Goal: Use online tool/utility: Utilize a website feature to perform a specific function

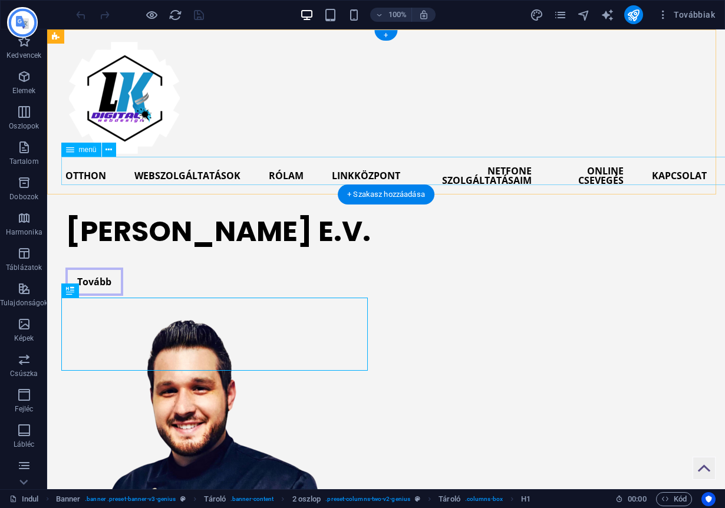
click at [485, 176] on nav "Otthon WebSzolgáltatások Rólam Linkközpont Netfone Szolgáltatásaim online cseve…" at bounding box center [385, 176] width 641 height 38
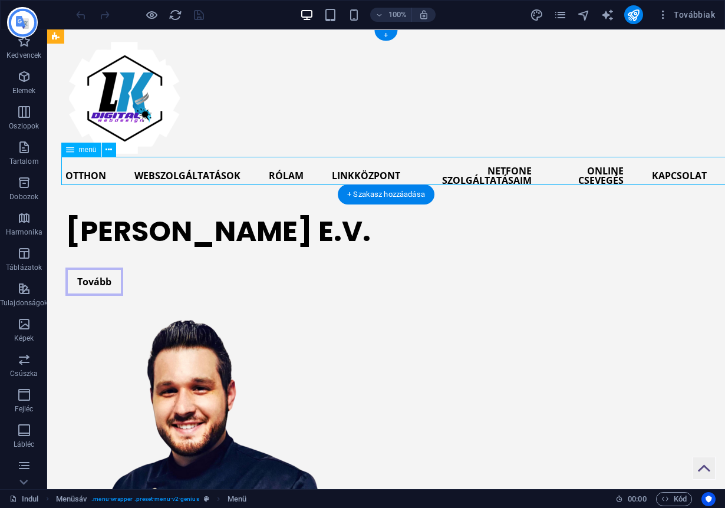
click at [502, 172] on nav "Otthon WebSzolgáltatások Rólam Linkközpont Netfone Szolgáltatásaim online cseve…" at bounding box center [385, 176] width 641 height 38
drag, startPoint x: 502, startPoint y: 172, endPoint x: 356, endPoint y: 209, distance: 150.6
click at [502, 172] on nav "Otthon WebSzolgáltatások Rólam Linkközpont Netfone Szolgáltatásaim online cseve…" at bounding box center [385, 176] width 641 height 38
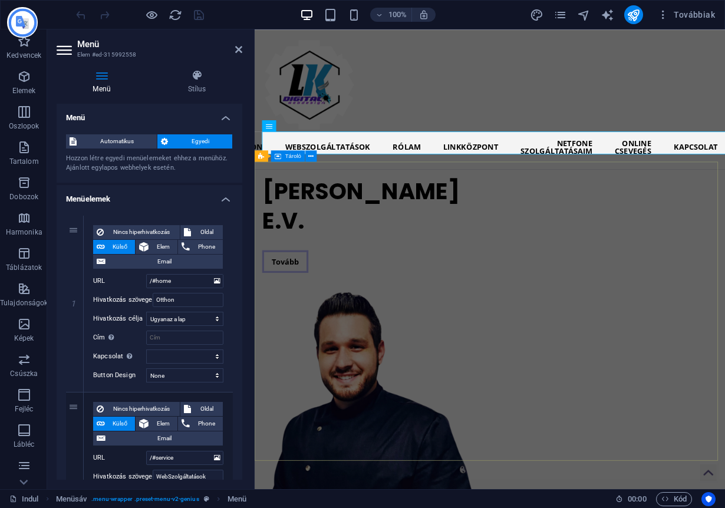
click at [564, 209] on div "[PERSON_NAME] E.V. Tovább" at bounding box center [548, 416] width 588 height 425
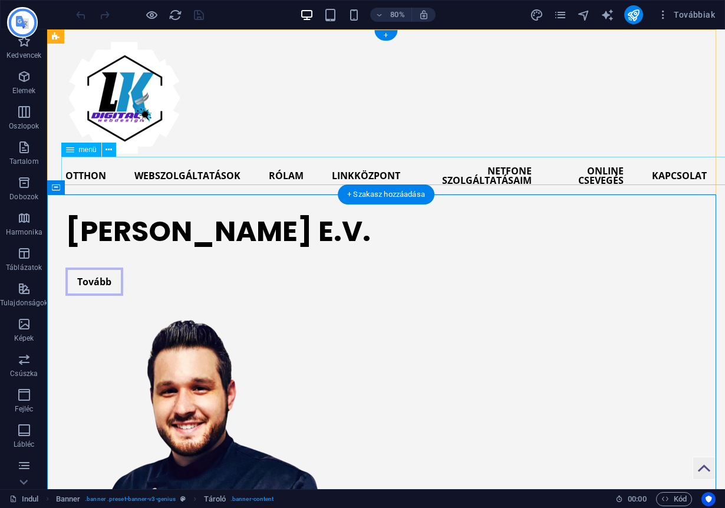
click at [498, 172] on nav "Otthon WebSzolgáltatások Rólam Linkközpont Netfone Szolgáltatásaim online cseve…" at bounding box center [385, 176] width 641 height 38
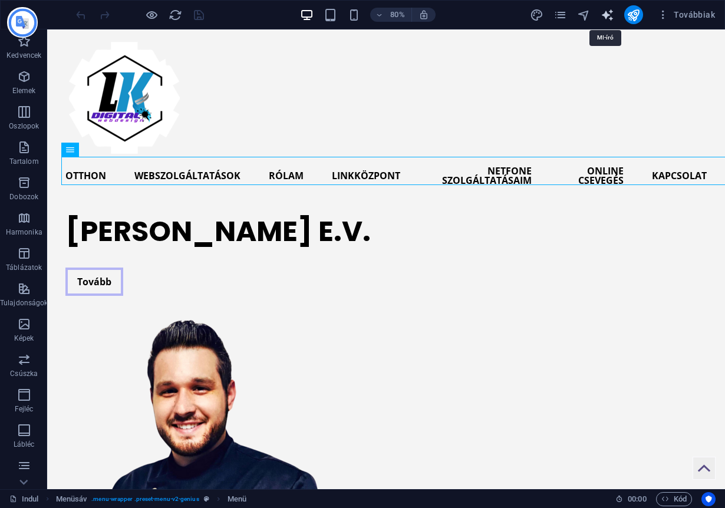
click at [609, 17] on icon "szöveggenerátor" at bounding box center [607, 15] width 14 height 14
select select "English"
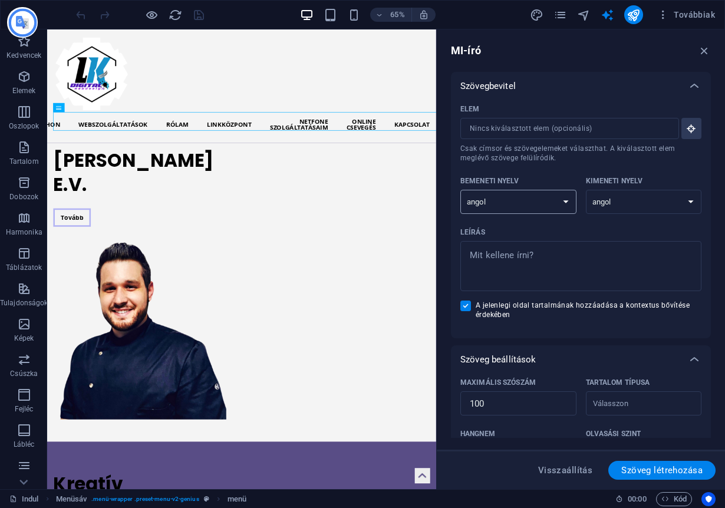
select select "Hungarian"
type textarea "x"
click at [546, 265] on textarea "Leírás x ​" at bounding box center [580, 266] width 229 height 38
type textarea "h"
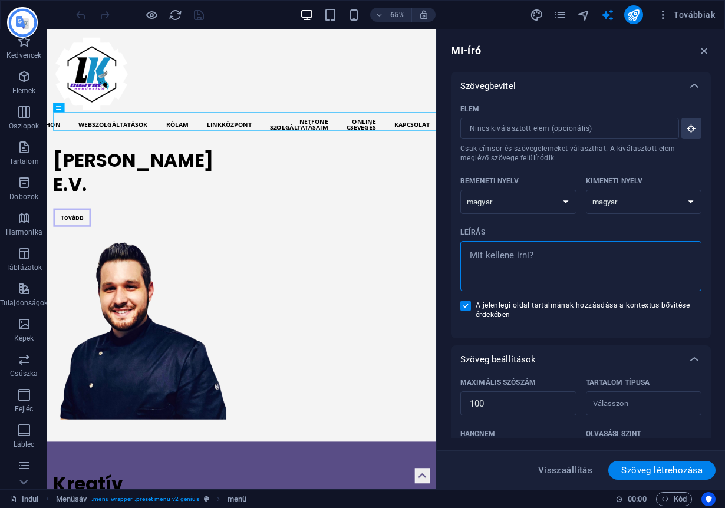
type textarea "x"
type textarea "he"
type textarea "x"
type textarea "hel"
type textarea "x"
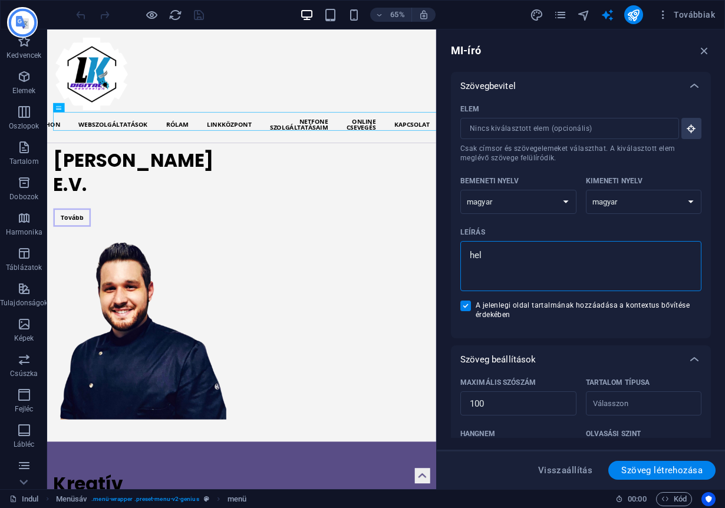
type textarea "hely"
type textarea "x"
type textarea "helye"
type textarea "x"
type textarea "helyes"
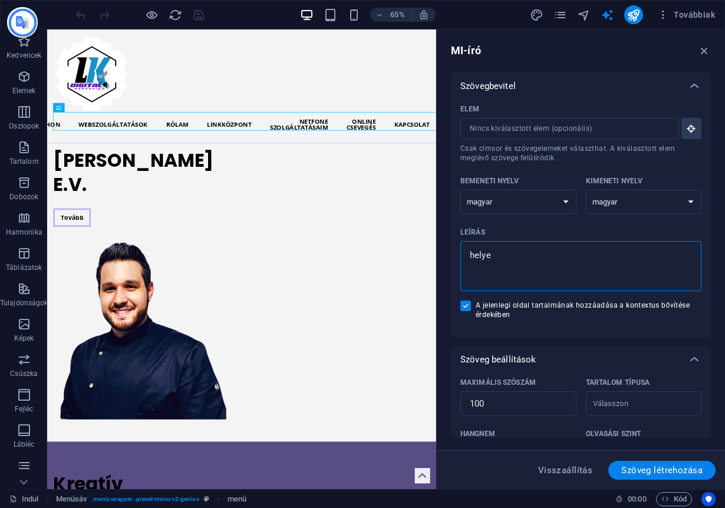
type textarea "x"
type textarea "helyes0"
type textarea "x"
type textarea "helyes0r"
type textarea "x"
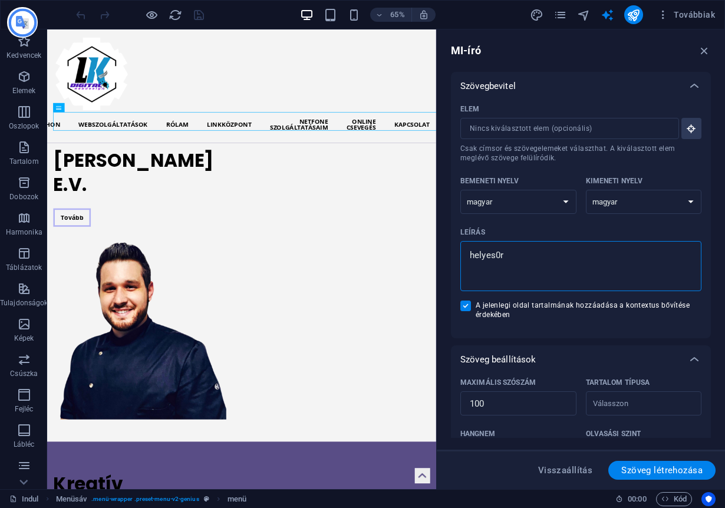
type textarea "helyes0rá"
type textarea "x"
type textarea "helyes0rás"
type textarea "x"
type textarea "helyes0rást"
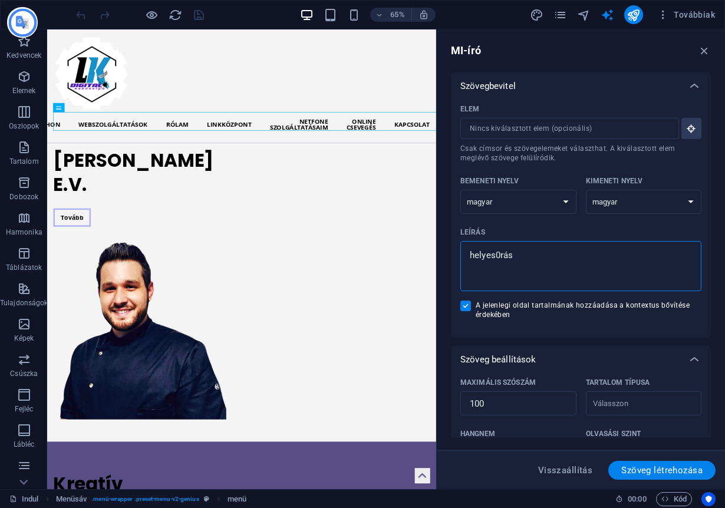
type textarea "x"
type textarea "helyes0rást"
type textarea "x"
type textarea "helyes0rást é"
type textarea "x"
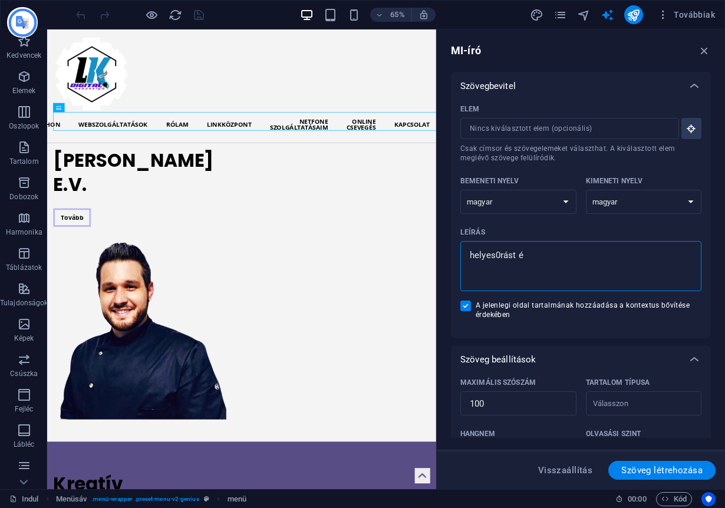
type textarea "helyes0rást és"
type textarea "x"
type textarea "helyes0rást és"
type textarea "x"
type textarea "helyes0rást és a"
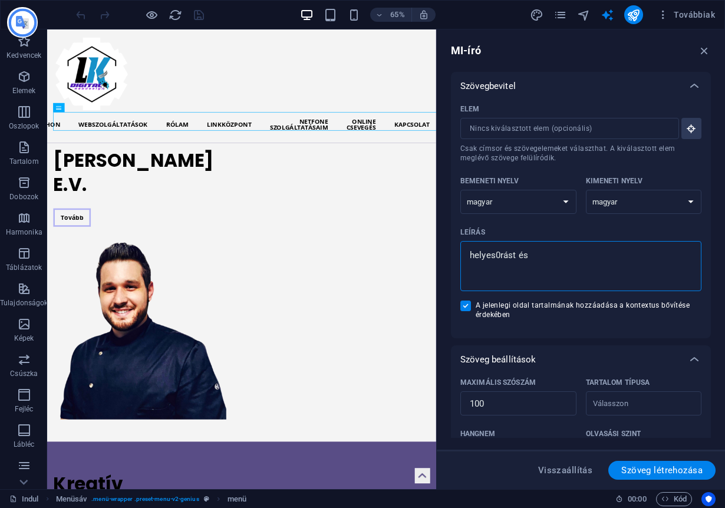
type textarea "x"
type textarea "helyes0rást és a"
type textarea "x"
type textarea "helyes0rást és a t"
type textarea "x"
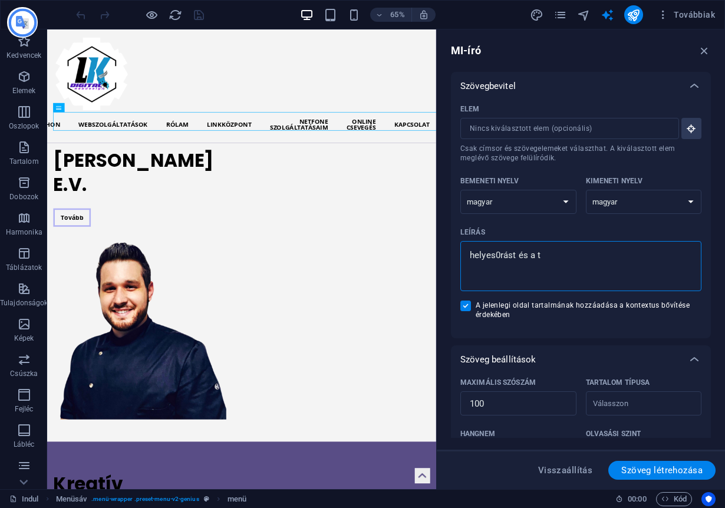
type textarea "helyes0rást és a ta"
type textarea "x"
type textarea "helyes0rást és a tar"
type textarea "x"
type textarea "helyes0rást és a tart"
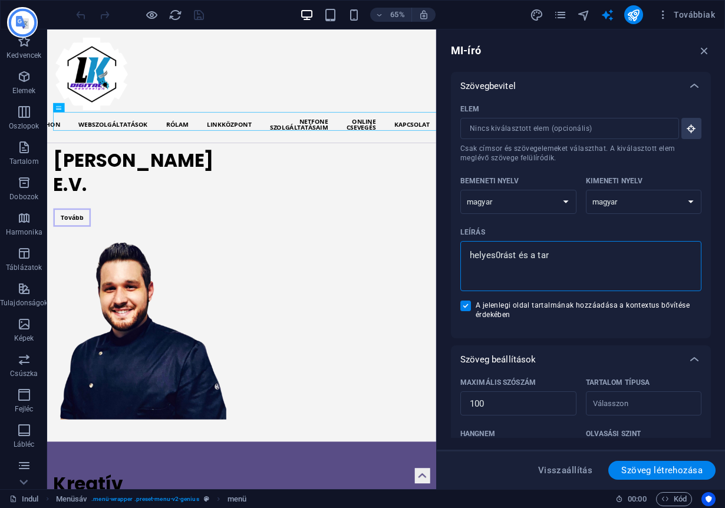
type textarea "x"
type textarea "helyes0rást és a tarta"
type textarea "x"
type textarea "helyes0rást és a tartal"
type textarea "x"
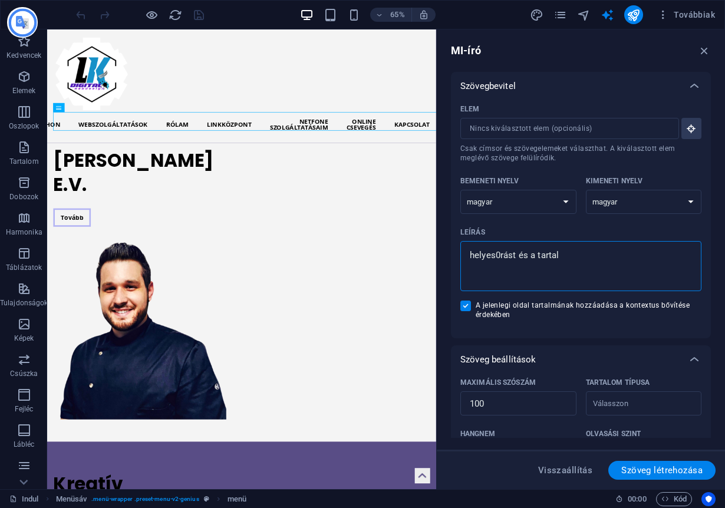
type textarea "helyes0rást és a tartalm"
type textarea "x"
type textarea "helyes0rást és a tartalma"
type textarea "x"
type textarea "helyes0rást és a tartalmat"
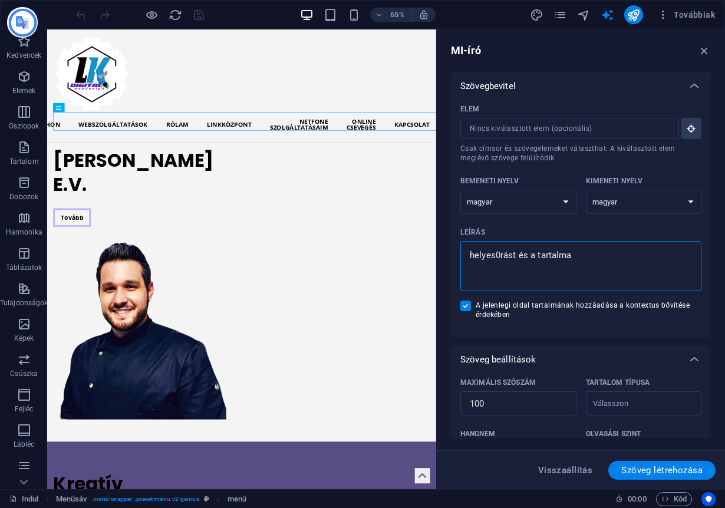
type textarea "x"
type textarea "helyes0rást és a tartalmat"
type textarea "x"
type textarea "helyes0rást és a tartalmat á"
type textarea "x"
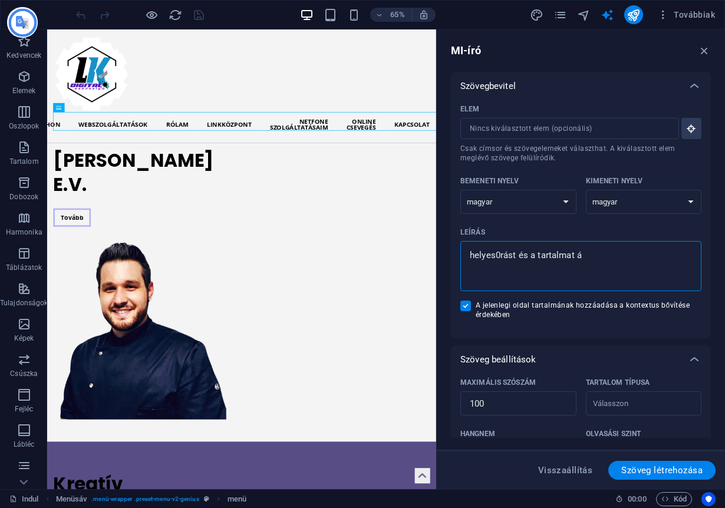
type textarea "helyes0rást és a tartalmat át"
type textarea "x"
type textarea "helyes0rást és a tartalmat átn"
type textarea "x"
type textarea "helyes0rást és a tartalmat átné"
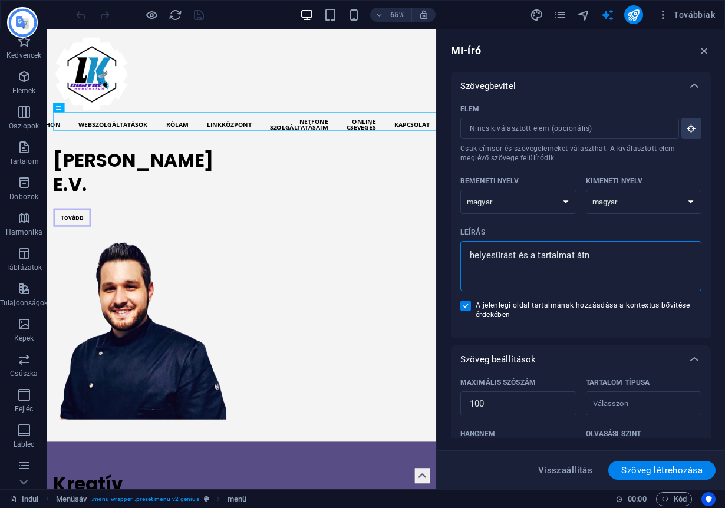
type textarea "x"
type textarea "helyes0rást és a tartalmat átnéz"
type textarea "x"
type textarea "helyes0rást és a tartalmat átnézn"
type textarea "x"
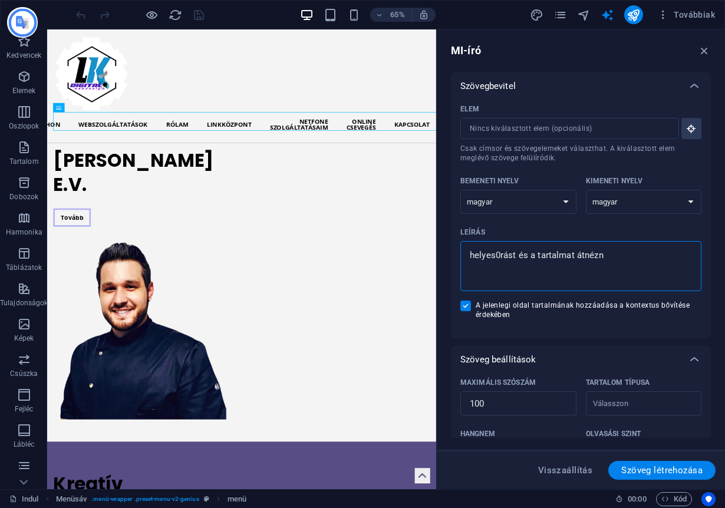
type textarea "helyes0rást és a tartalmat átnézni"
type textarea "x"
type textarea "helyes0rást és a tartalmat átnézni,"
type textarea "x"
type textarea "helyes0rást és a tartalmat átnézni,"
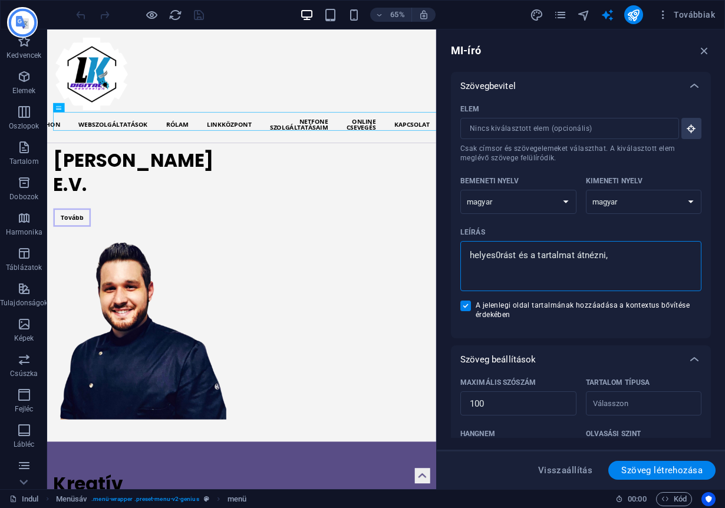
type textarea "x"
type textarea "helyes0rást és a tartalmat átnézni, a"
type textarea "x"
type textarea "helyes0rást és a tartalmat átnézni, ah"
type textarea "x"
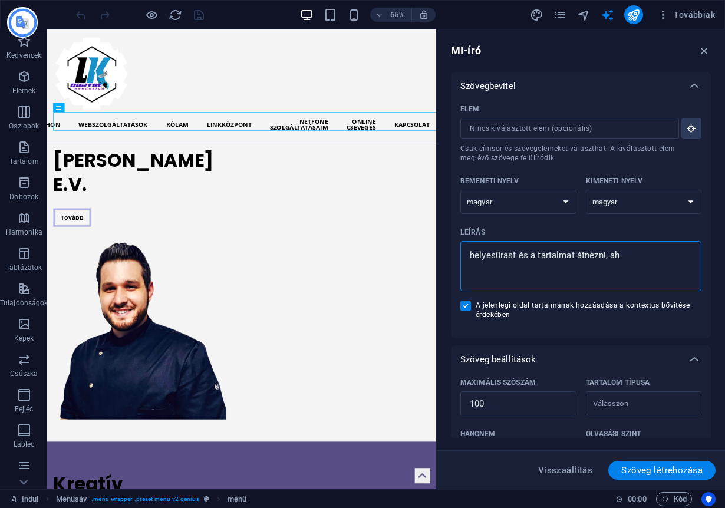
type textarea "helyes0rást és a tartalmat átnézni, aho"
type textarea "x"
type textarea "helyes0rást és a tartalmat átnézni, ahol"
type textarea "x"
type textarea "helyes0rást és a tartalmat átnézni, ahol"
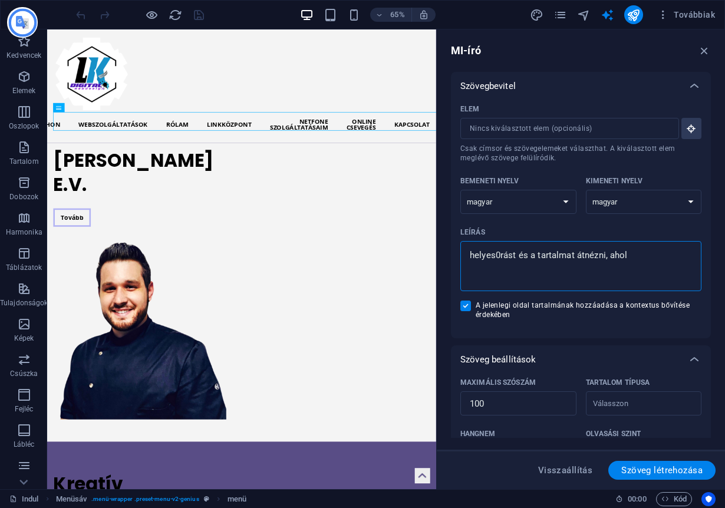
type textarea "x"
type textarea "helyes0rást és a tartalmat átnézni, ahol s"
type textarea "x"
type textarea "helyes0rást és a tartalmat átnézni, ahol sz"
type textarea "x"
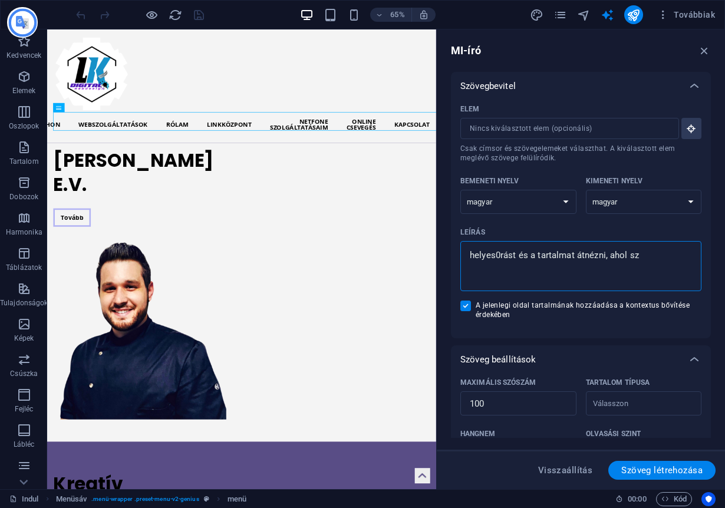
type textarea "helyes0rást és a tartalmat átnézni, ahol szü"
type textarea "x"
type textarea "helyes0rást és a tartalmat átnézni, ahol szük"
type textarea "x"
type textarea "helyes0rást és a tartalmat átnézni, ahol szüks"
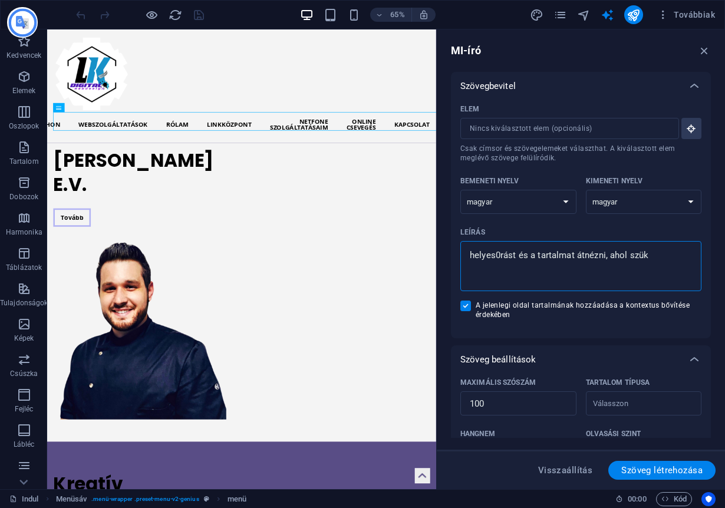
type textarea "x"
type textarea "helyes0rást és a tartalmat átnézni, ahol szüksé"
type textarea "x"
type textarea "helyes0rást és a tartalmat átnézni, ahol szükség"
type textarea "x"
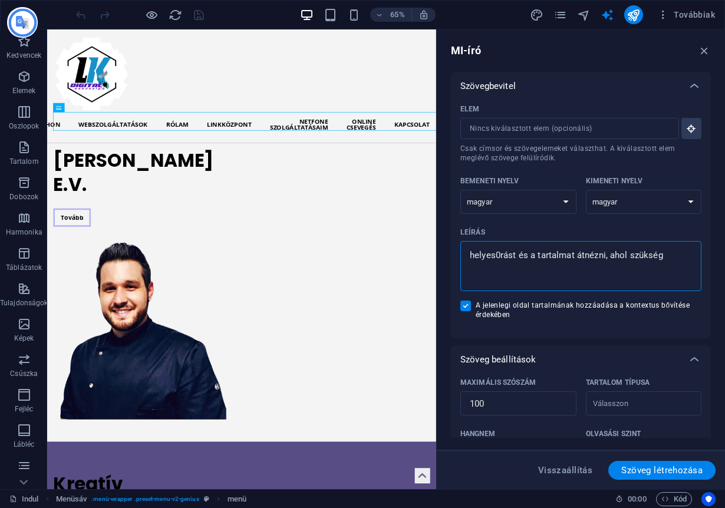
type textarea "helyes0rást és a tartalmat átnézni, ahol szüksége"
type textarea "x"
type textarea "helyes0rást és a tartalmat átnézni, ahol szükséges"
type textarea "x"
type textarea "helyes0rást és a tartalmat átnézni, ahol szükséges"
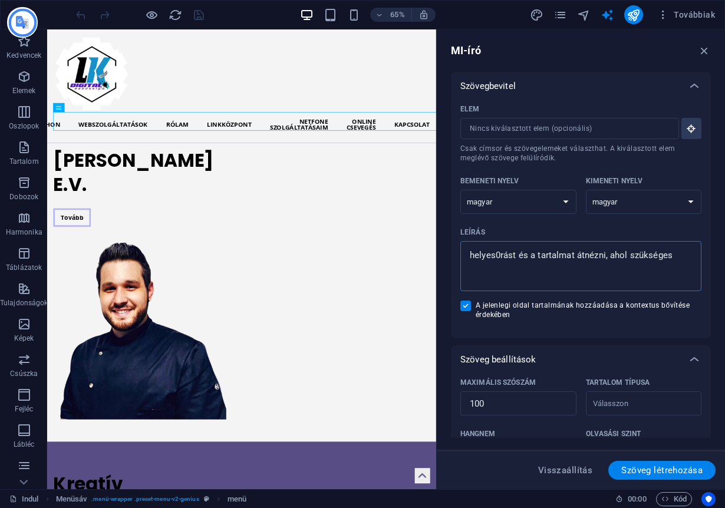
type textarea "x"
type textarea "helyes0rást és a tartalmat átnézni, ahol szükséges á"
type textarea "x"
type textarea "helyes0rást és a tartalmat átnézni, ahol szükséges át"
type textarea "x"
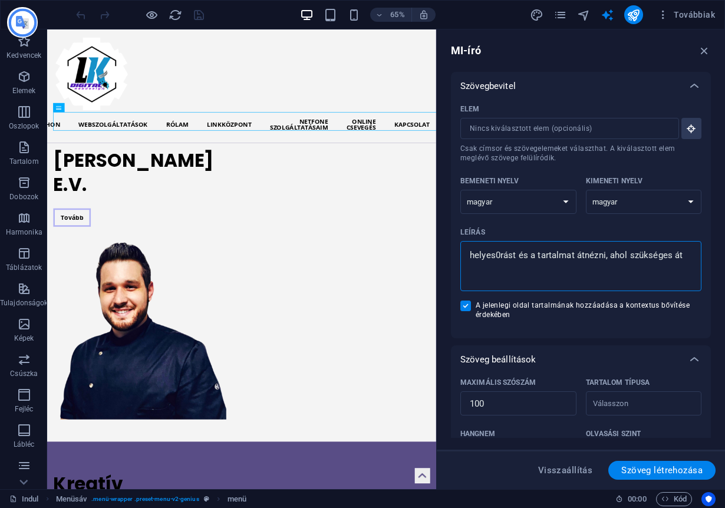
type textarea "helyes0rást és a tartalmat átnézni, ahol szükséges átf"
type textarea "x"
type textarea "helyes0rást és a tartalmat átnézni, ahol szükséges átfo"
type textarea "x"
type textarea "helyes0rást és a tartalmat átnézni, ahol szükséges átfog"
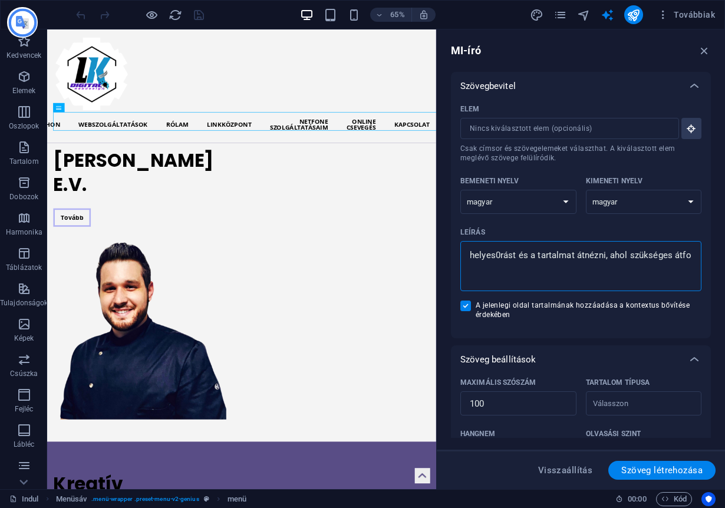
type textarea "x"
type textarea "helyes0rást és a tartalmat átnézni, ahol szükséges átfoga"
type textarea "x"
type textarea "helyes0rást és a tartalmat átnézni, ahol szükséges átfogal"
type textarea "x"
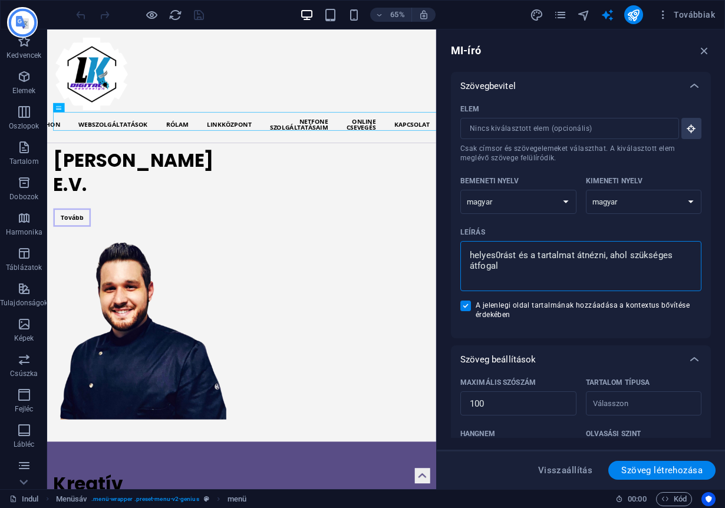
type textarea "helyes0rást és a tartalmat átnézni, ahol szükséges átfogalm"
type textarea "x"
type textarea "helyes0rást és a tartalmat átnézni, ahol szükséges átfogalma"
type textarea "x"
type textarea "helyes0rást és a tartalmat átnézni, ahol szükséges átfogalmaz"
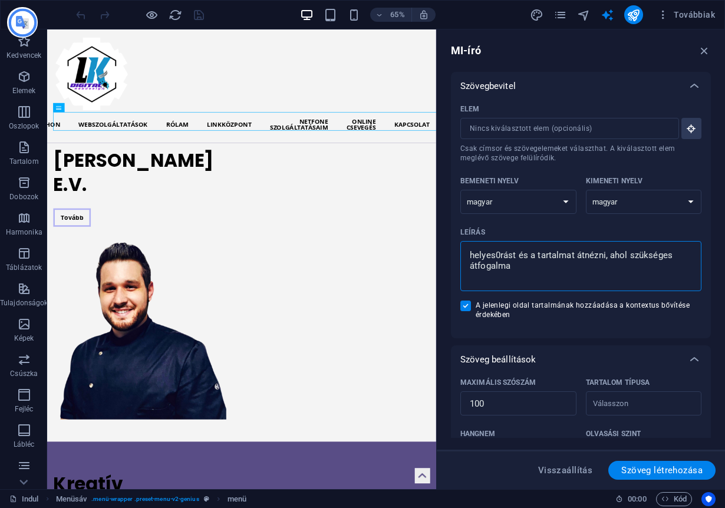
type textarea "x"
type textarea "helyes0rást és a tartalmat átnézni, ahol szükséges átfogalmazn"
type textarea "x"
type textarea "helyes0rást és a tartalmat átnézni, ahol szükséges átfogalmazni"
type textarea "x"
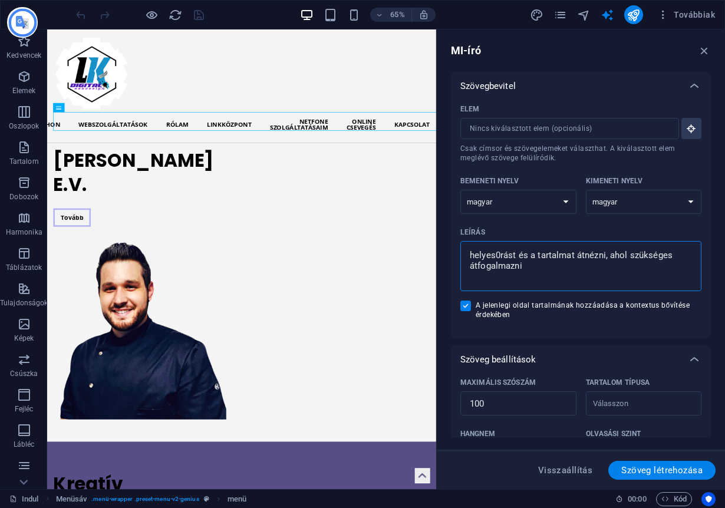
type textarea "helyes0rást és a tartalmat átnézni, ahol szükséges átfogalmazni"
type textarea "x"
type textarea "helyes0rást és a tartalmat átnézni, ahol szükséges átfogalmazni a"
type textarea "x"
type textarea "helyes0rást és a tartalmat átnézni, ahol szükséges átfogalmazni a l"
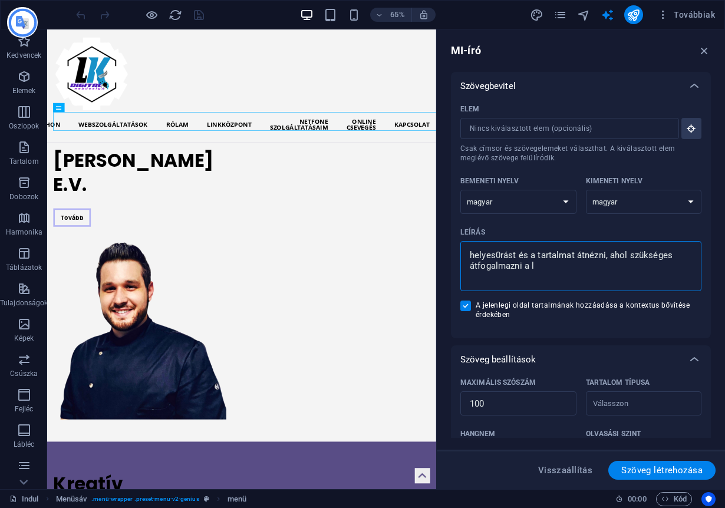
type textarea "x"
type textarea "helyes0rást és a tartalmat átnézni, ahol szükséges átfogalmazni a"
type textarea "x"
type textarea "helyes0rást és a tartalmat átnézni, ahol szükséges átfogalmazni a k"
type textarea "x"
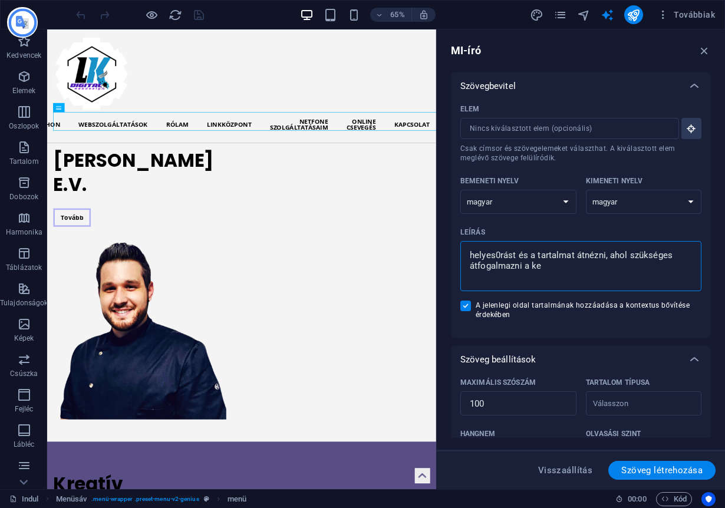
type textarea "helyes0rást és a tartalmat átnézni, ahol szükséges átfogalmazni a kez"
type textarea "x"
type textarea "helyes0rást és a tartalmat átnézni, ahol szükséges átfogalmazni a kezdő"
type textarea "x"
type textarea "helyes0rást és a tartalmat átnézni, ahol szükséges átfogalmazni a kezdő m"
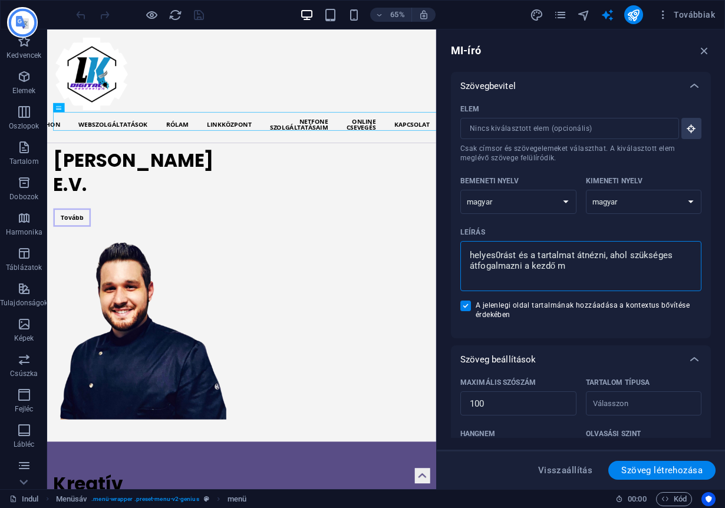
type textarea "x"
type textarea "helyes0rást és a tartalmat átnézni, ahol szükséges átfogalmazni a kezdő min"
type textarea "x"
type textarea "helyes0rást és a tartalmat átnézni, ahol szükséges átfogalmazni a kezdő minő"
type textarea "x"
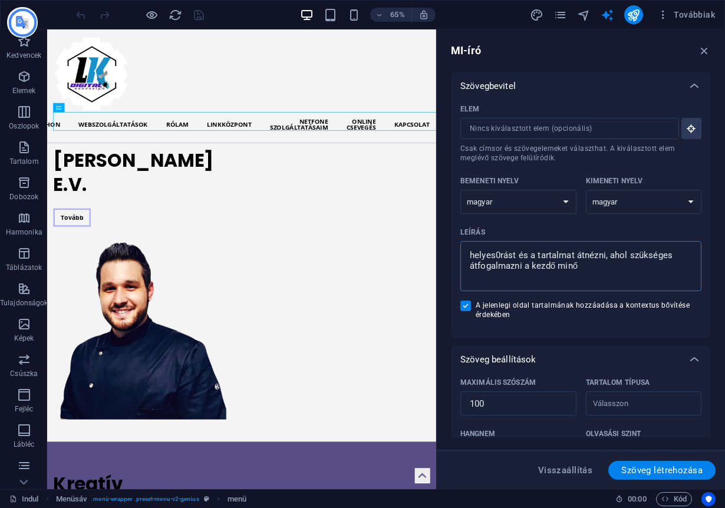
type textarea "helyes0rást és a tartalmat átnézni, ahol szükséges átfogalmazni a kezdő minős"
type textarea "x"
type textarea "helyes0rást és a tartalmat átnézni, ahol szükséges átfogalmazni a kezdő minősé"
type textarea "x"
type textarea "helyes0rást és a tartalmat átnézni, ahol szükséges átfogalmazni a kezdő minőség"
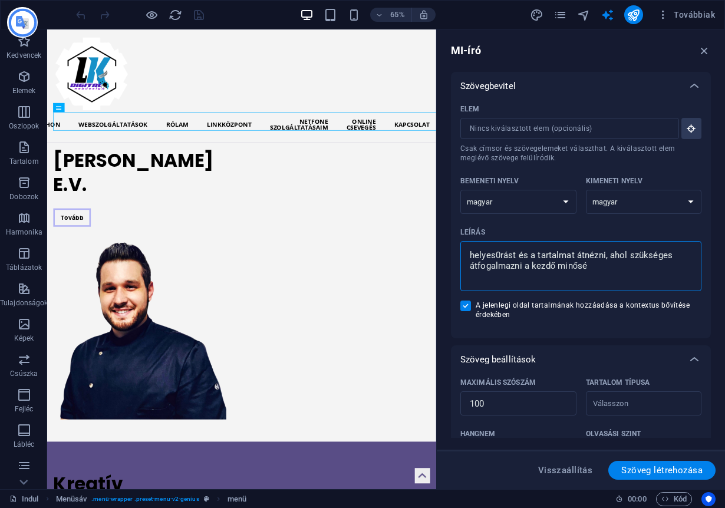
type textarea "x"
type textarea "helyes0rást és a tartalmat átnézni, ahol szükséges átfogalmazni a kezdő minőségü"
type textarea "x"
type textarea "helyes0rást és a tartalmat átnézni, ahol szükséges átfogalmazni a kezdő minőségü"
type textarea "x"
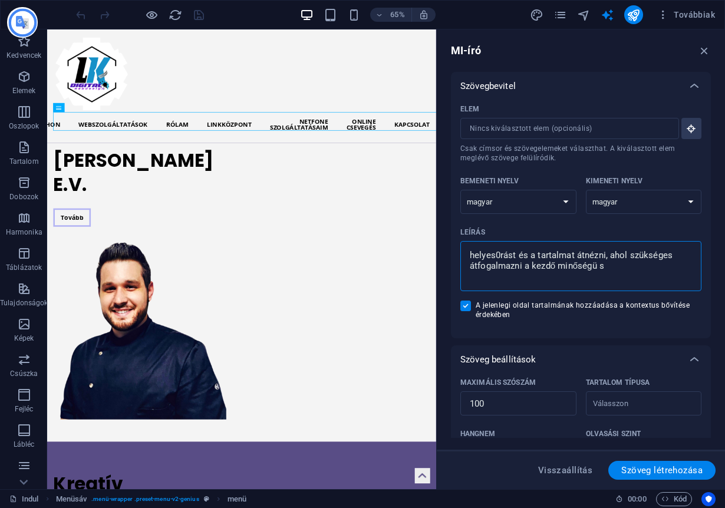
type textarea "helyes0rást és a tartalmat átnézni, ahol szükséges átfogalmazni a kezdő minőség…"
type textarea "x"
type textarea "helyes0rást és a tartalmat átnézni, ahol szükséges átfogalmazni a kezdő minőség…"
type textarea "x"
type textarea "helyes0rást és a tartalmat átnézni, ahol szükséges átfogalmazni a kezdő minőség…"
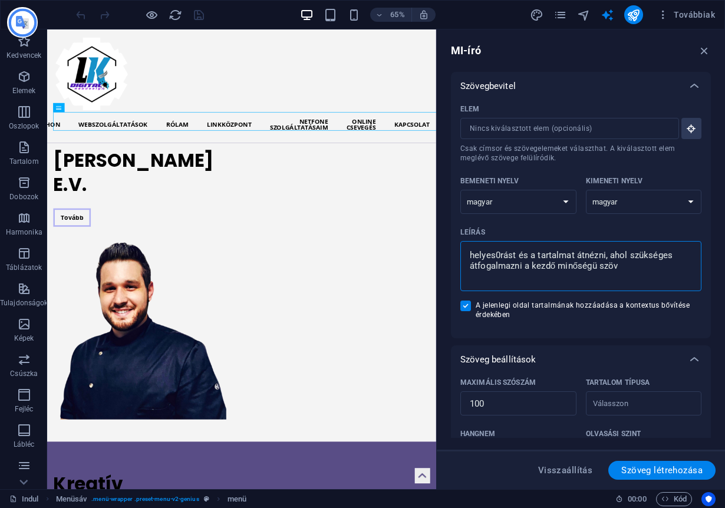
type textarea "x"
type textarea "helyes0rást és a tartalmat átnézni, ahol szükséges átfogalmazni a kezdő minőség…"
type textarea "x"
type textarea "helyes0rást és a tartalmat átnézni, ahol szükséges átfogalmazni a kezdő minőség…"
type textarea "x"
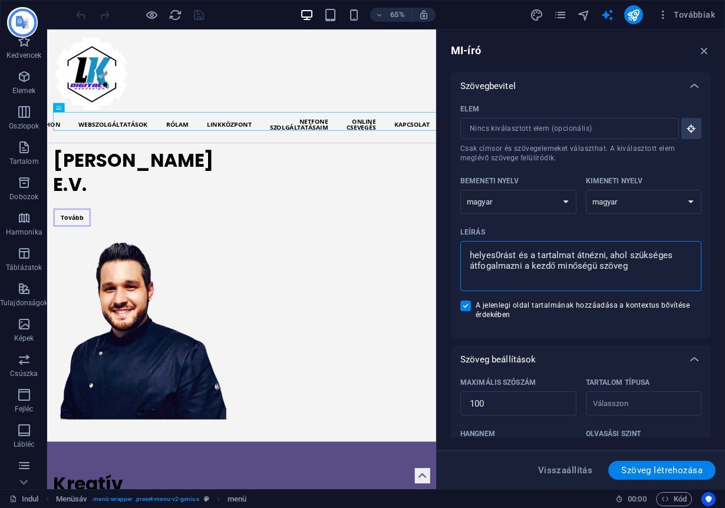
type textarea "helyes0rást és a tartalmat átnézni, ahol szükséges átfogalmazni a kezdő minőség…"
type textarea "x"
type textarea "helyes0rást és a tartalmat átnézni, ahol szükséges átfogalmazni a kezdő minőség…"
type textarea "x"
type textarea "helyes0rást és a tartalmat átnézni, ahol szükséges átfogalmazni a kezdő minőség…"
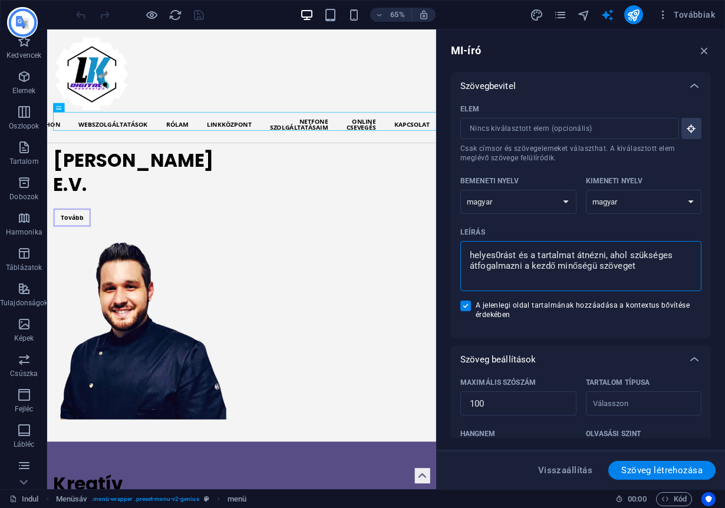
type textarea "x"
type textarea "helyes0rást és a tartalmat átnézni, ahol szükséges átfogalmazni a kezdő minőség…"
type textarea "x"
type textarea "helyes0rást és a tartalmat átnézni, ahol szükséges átfogalmazni a kezdő minőség…"
type textarea "x"
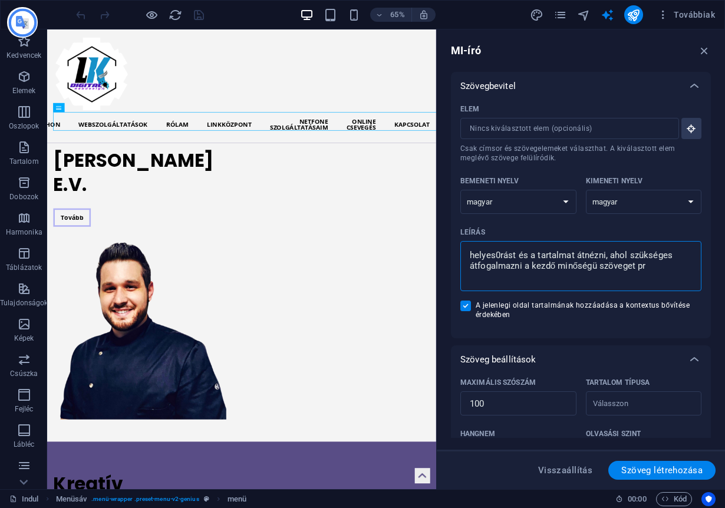
type textarea "helyes0rást és a tartalmat átnézni, ahol szükséges átfogalmazni a kezdő minőség…"
type textarea "x"
type textarea "helyes0rást és a tartalmat átnézni, ahol szükséges átfogalmazni a kezdő minőség…"
type textarea "x"
type textarea "helyes0rást és a tartalmat átnézni, ahol szükséges átfogalmazni a kezdő minőség…"
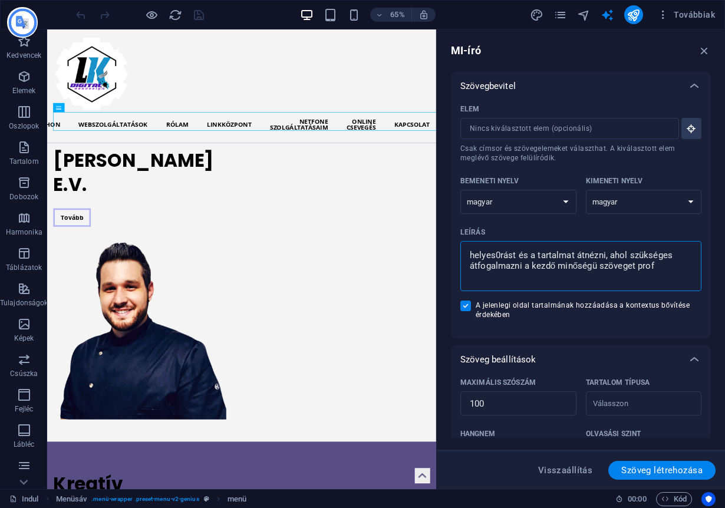
type textarea "x"
type textarea "helyes0rást és a tartalmat átnézni, ahol szükséges átfogalmazni a kezdő minőség…"
type textarea "x"
type textarea "helyes0rást és a tartalmat átnézni, ahol szükséges átfogalmazni a kezdő minőség…"
type textarea "x"
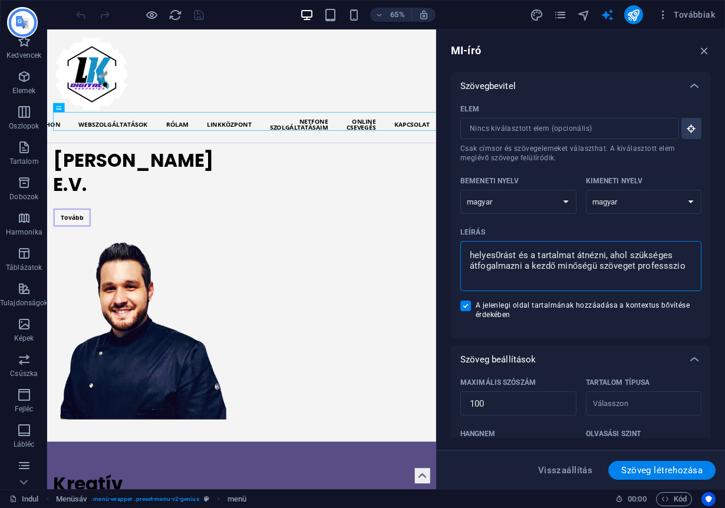
type textarea "helyes0rást és a tartalmat átnézni, ahol szükséges átfogalmazni a kezdő minőség…"
type textarea "x"
type textarea "helyes0rást és a tartalmat átnézni, ahol szükséges átfogalmazni a kezdő minőség…"
type textarea "x"
type textarea "helyes0rást és a tartalmat átnézni, ahol szükséges átfogalmazni a kezdő minőség…"
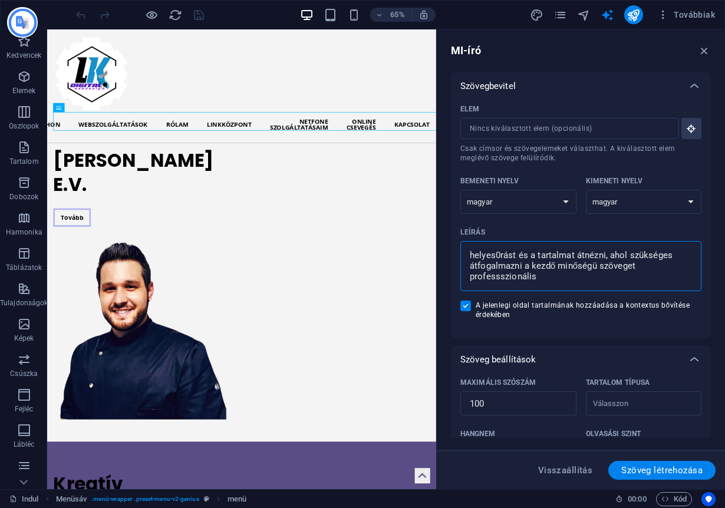
type textarea "x"
type textarea "helyes0rást és a tartalmat átnézni, ahol szükséges átfogalmazni a kezdő minőség…"
type textarea "x"
type textarea "helyes0rást és a tartalmat átnézni, ahol szükséges átfogalmazni a kezdő minőség…"
drag, startPoint x: 548, startPoint y: 265, endPoint x: 501, endPoint y: 254, distance: 47.9
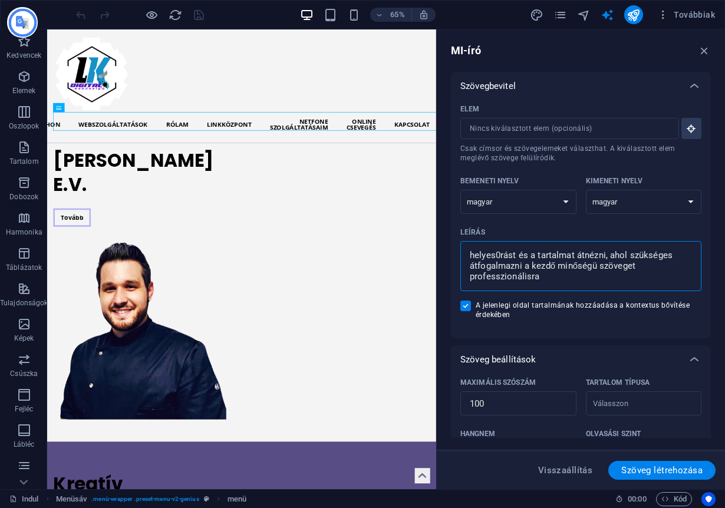
click at [502, 255] on textarea "helyes0rást és a tartalmat átnézni, ahol szükséges átfogalmazni a kezdő minőség…" at bounding box center [580, 266] width 229 height 38
drag, startPoint x: 501, startPoint y: 254, endPoint x: 561, endPoint y: 250, distance: 59.6
click at [502, 255] on textarea "helyes0rást és a tartalmat átnézni, ahol szükséges átfogalmazni a kezdő minőség…" at bounding box center [580, 266] width 229 height 38
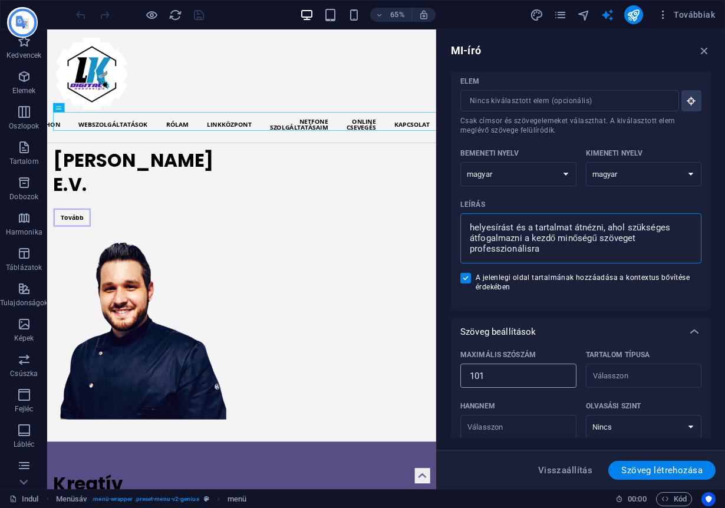
click at [562, 376] on input "101" at bounding box center [518, 376] width 116 height 24
click at [560, 375] on input "106" at bounding box center [518, 376] width 116 height 24
drag, startPoint x: 489, startPoint y: 379, endPoint x: 458, endPoint y: 375, distance: 31.6
click at [458, 375] on div "Maximális szószám 106 ​ Tartalom típusa ​ Hangnem ​ Olvasási szint Nincs Akadém…" at bounding box center [581, 427] width 260 height 163
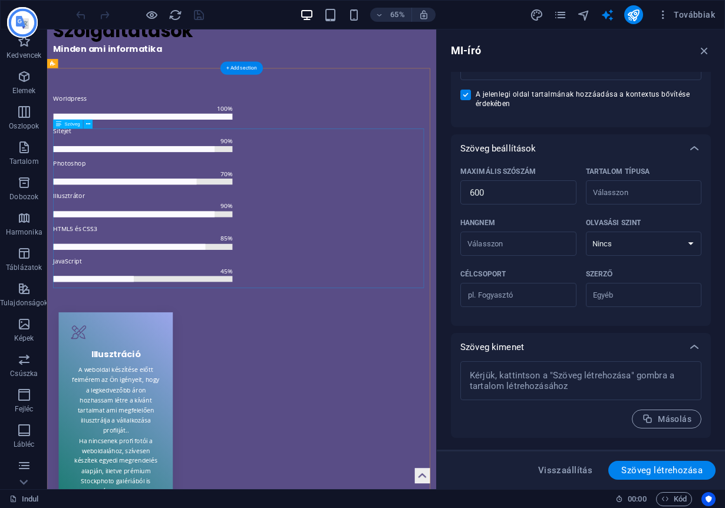
scroll to position [1691, 0]
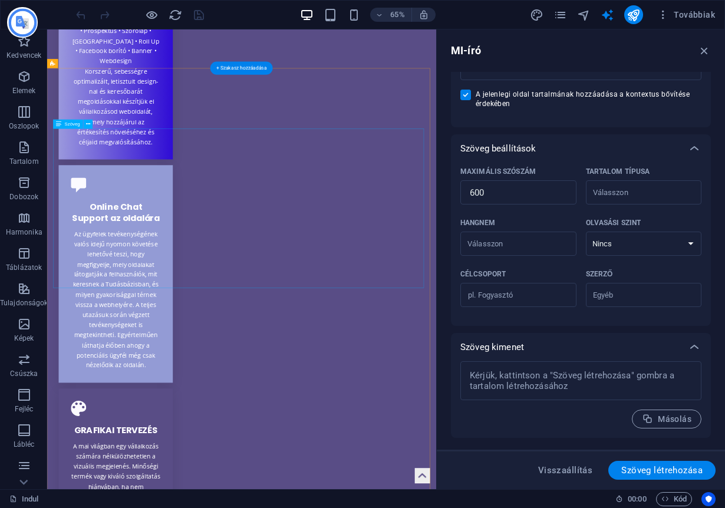
click at [643, 471] on span "Szöveg létrehozása" at bounding box center [661, 469] width 81 height 9
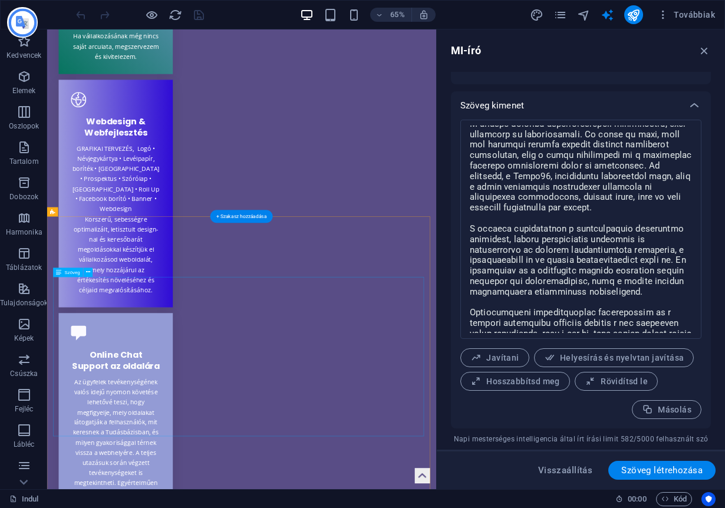
scroll to position [1465, 0]
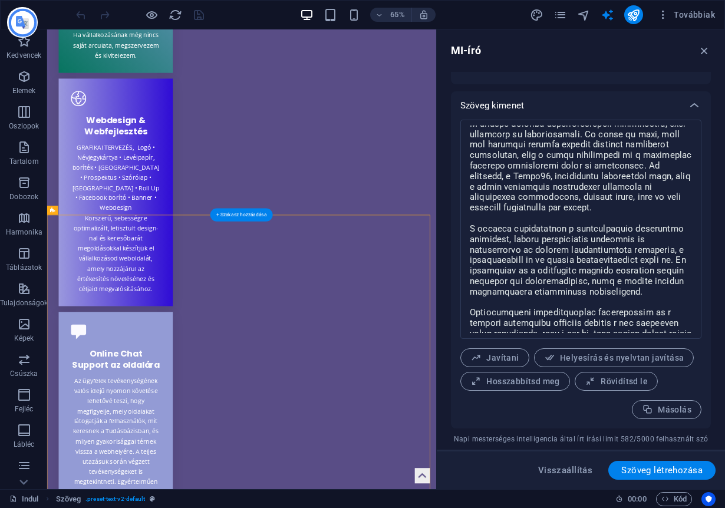
drag, startPoint x: 124, startPoint y: 645, endPoint x: 145, endPoint y: 441, distance: 205.4
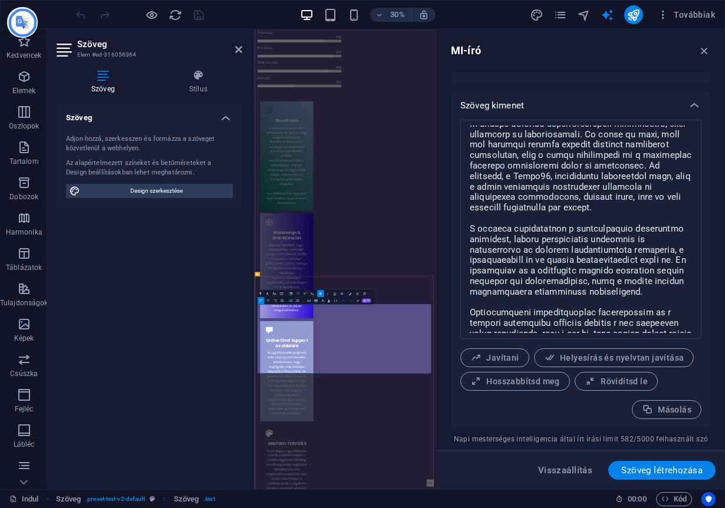
copy font "üzemeltettem"
drag, startPoint x: 451, startPoint y: 1001, endPoint x: 583, endPoint y: 313, distance: 700.5
click at [583, 313] on textarea at bounding box center [580, 228] width 229 height 207
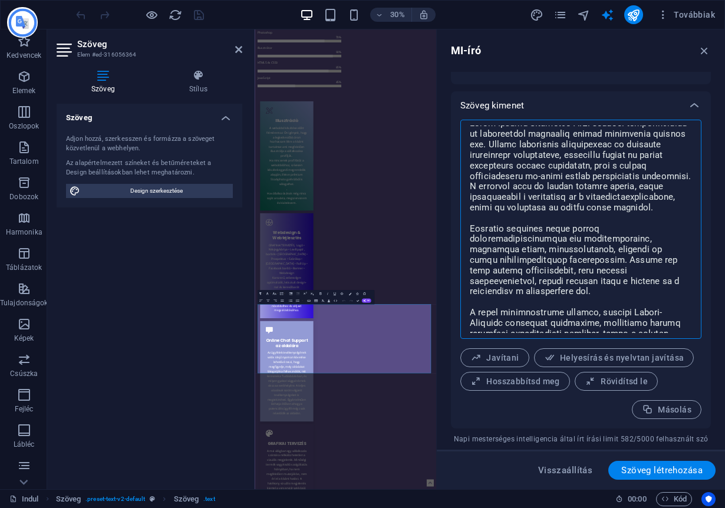
scroll to position [0, 0]
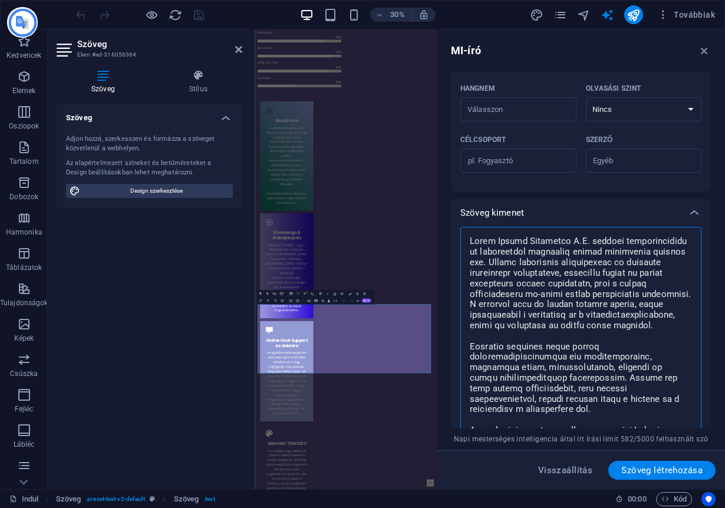
drag, startPoint x: 667, startPoint y: 324, endPoint x: 456, endPoint y: 91, distance: 314.8
click at [443, 64] on div "MI-író Szövegbevitel Elem ​ Csak címsor és szövegelemeket választhat. A kiválas…" at bounding box center [580, 258] width 288 height 459
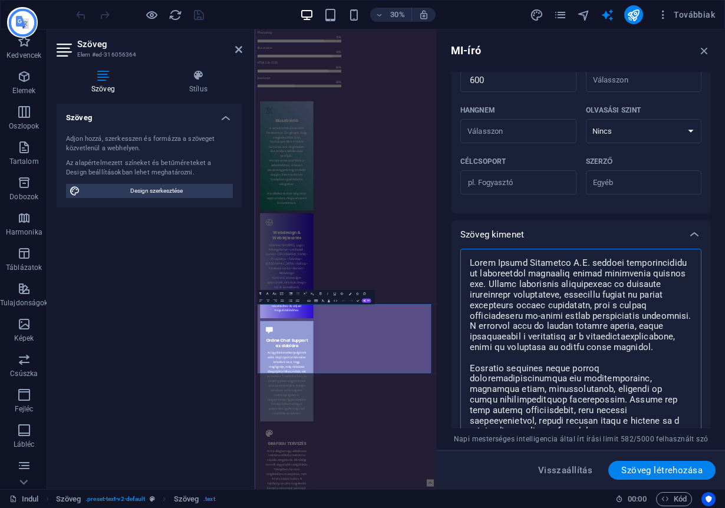
scroll to position [452, 0]
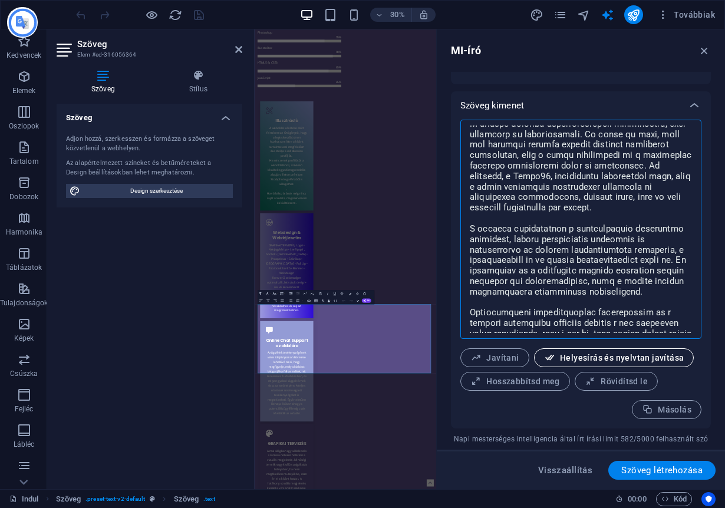
click at [616, 361] on font "Helyesírás és nyelvtan javítása" at bounding box center [622, 357] width 124 height 9
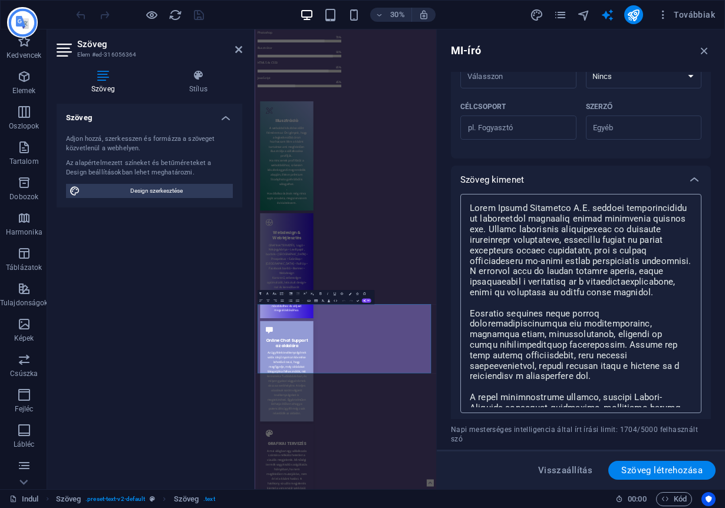
scroll to position [376, 0]
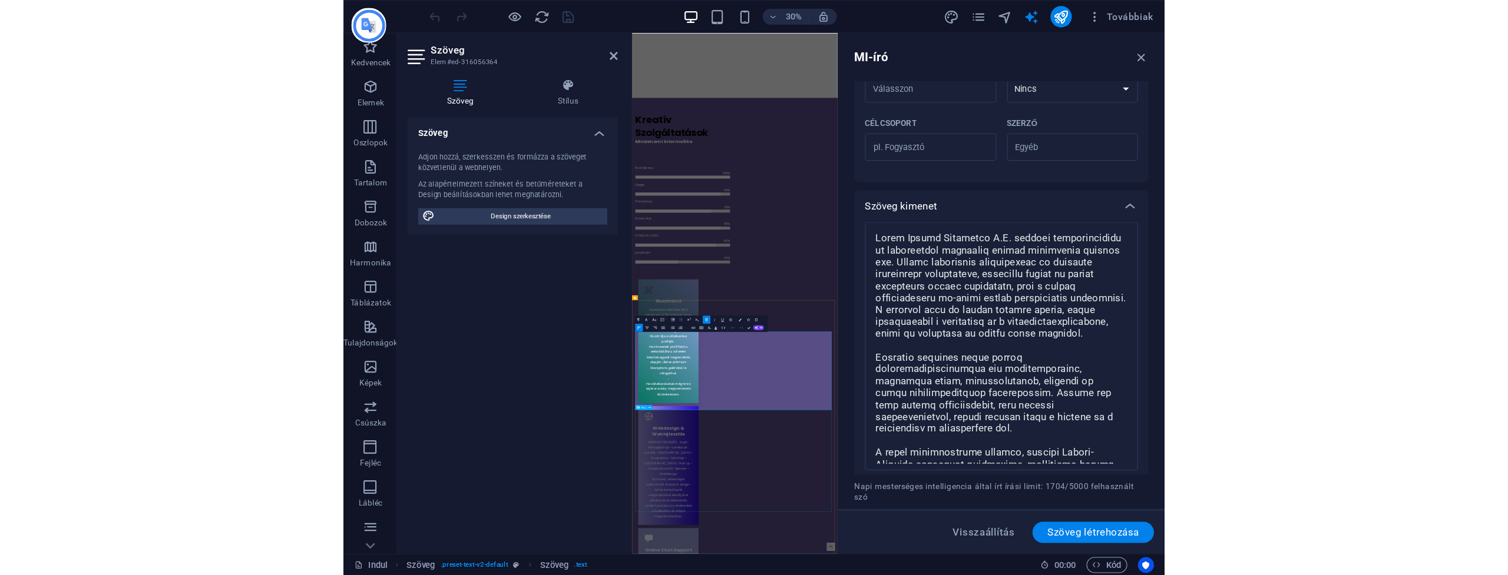
scroll to position [1503, 0]
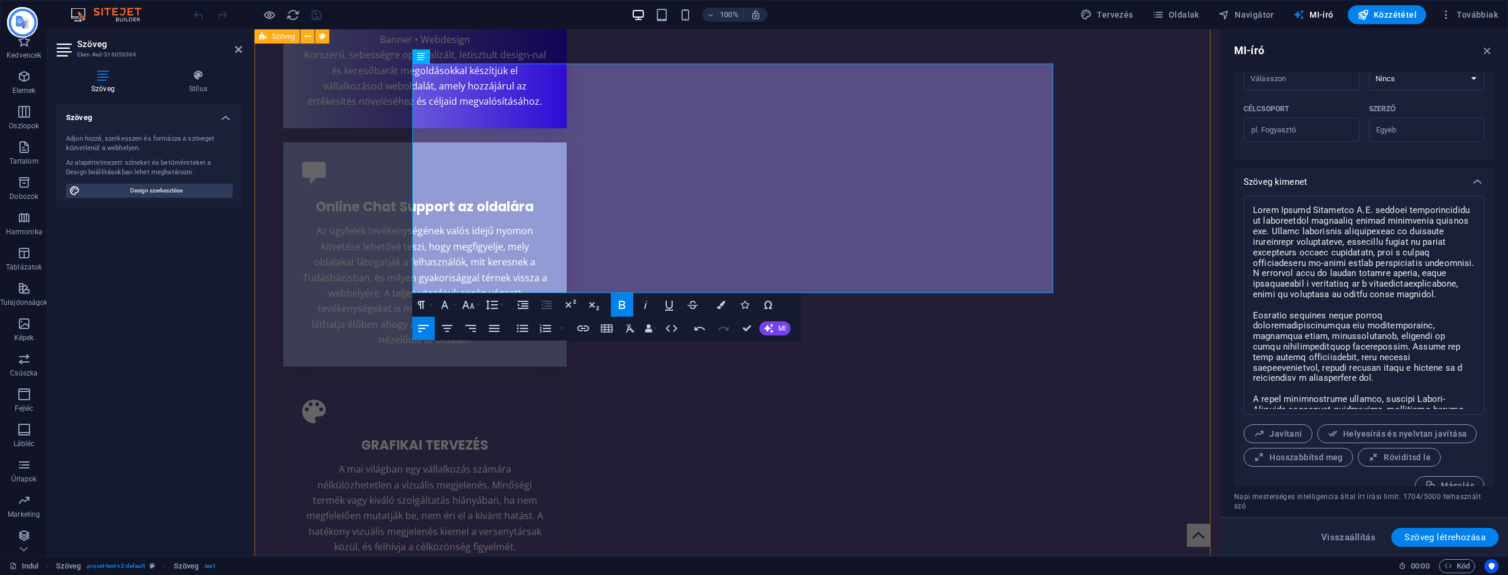
drag, startPoint x: 823, startPoint y: 283, endPoint x: 401, endPoint y: 64, distance: 475.3
copy p "8002-lor ipsumdol si a consectetur adipiscingelit, sedd 8801-eiu te incididuntu…"
drag, startPoint x: 855, startPoint y: 194, endPoint x: 1308, endPoint y: 300, distance: 464.6
click at [724, 300] on textarea at bounding box center [1363, 305] width 229 height 207
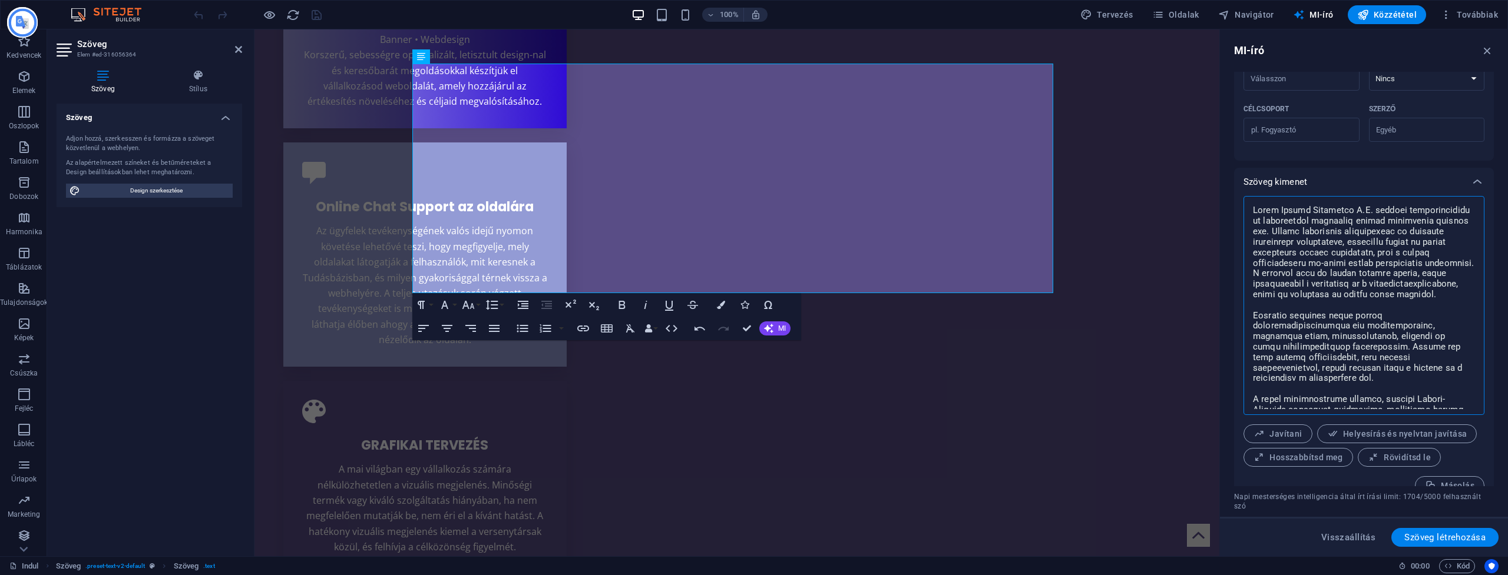
click at [724, 300] on textarea at bounding box center [1363, 305] width 229 height 207
click at [724, 301] on textarea at bounding box center [1363, 305] width 229 height 207
click at [724, 300] on textarea at bounding box center [1363, 305] width 229 height 207
click at [724, 299] on textarea at bounding box center [1363, 305] width 229 height 207
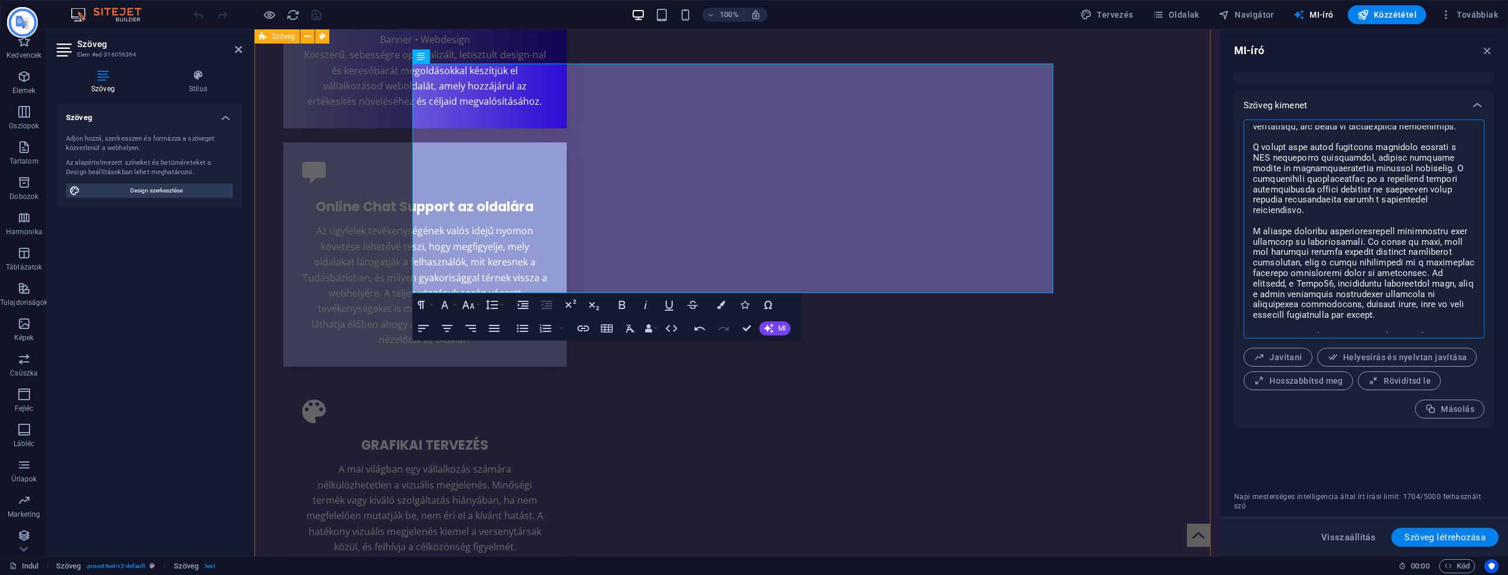
scroll to position [0, 0]
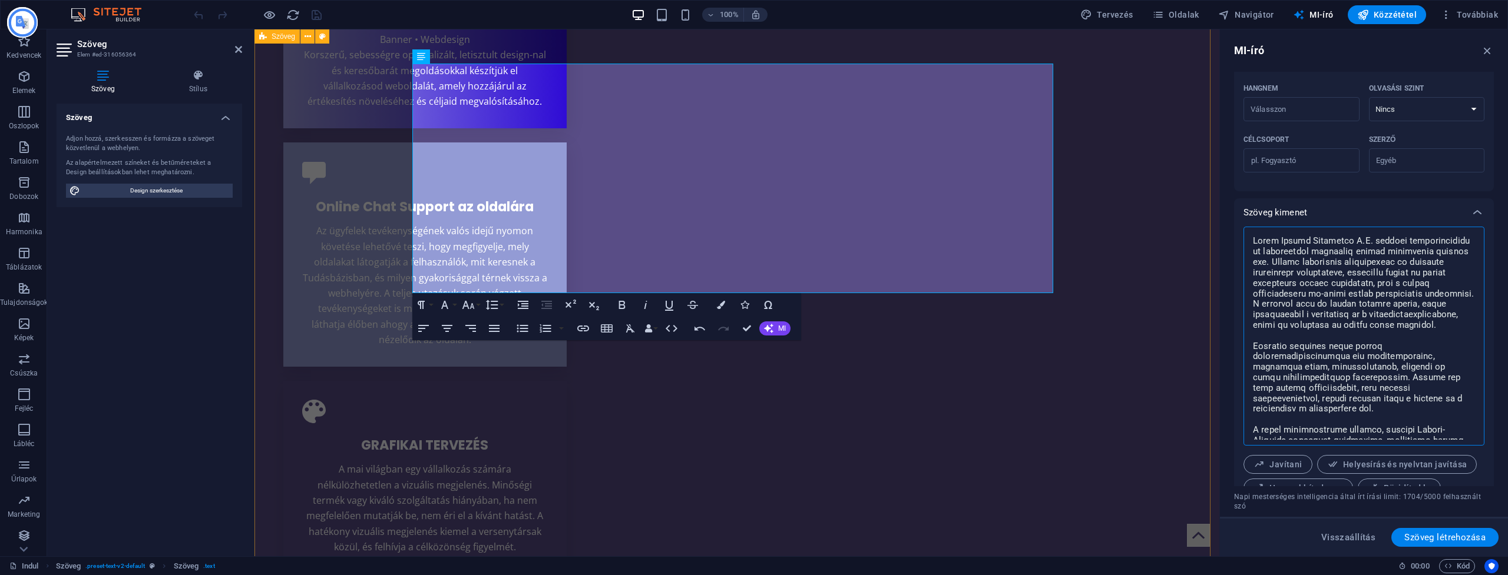
drag, startPoint x: 1708, startPoint y: 351, endPoint x: 1197, endPoint y: 64, distance: 586.0
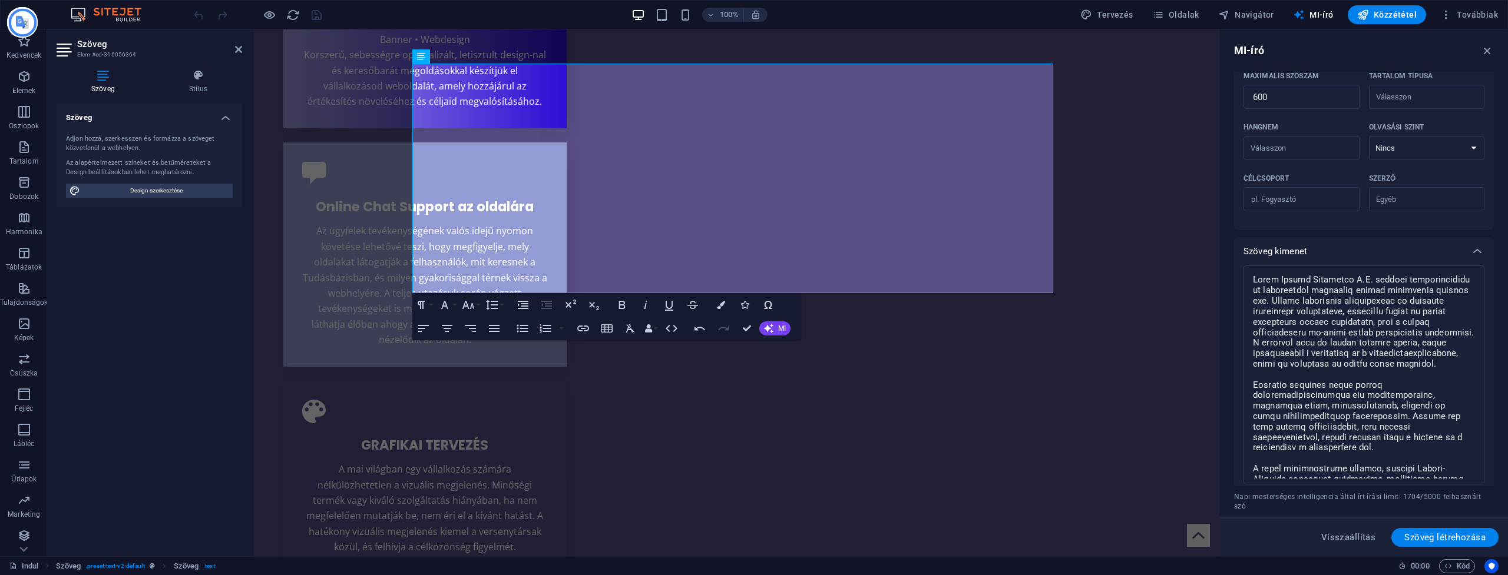
scroll to position [452, 0]
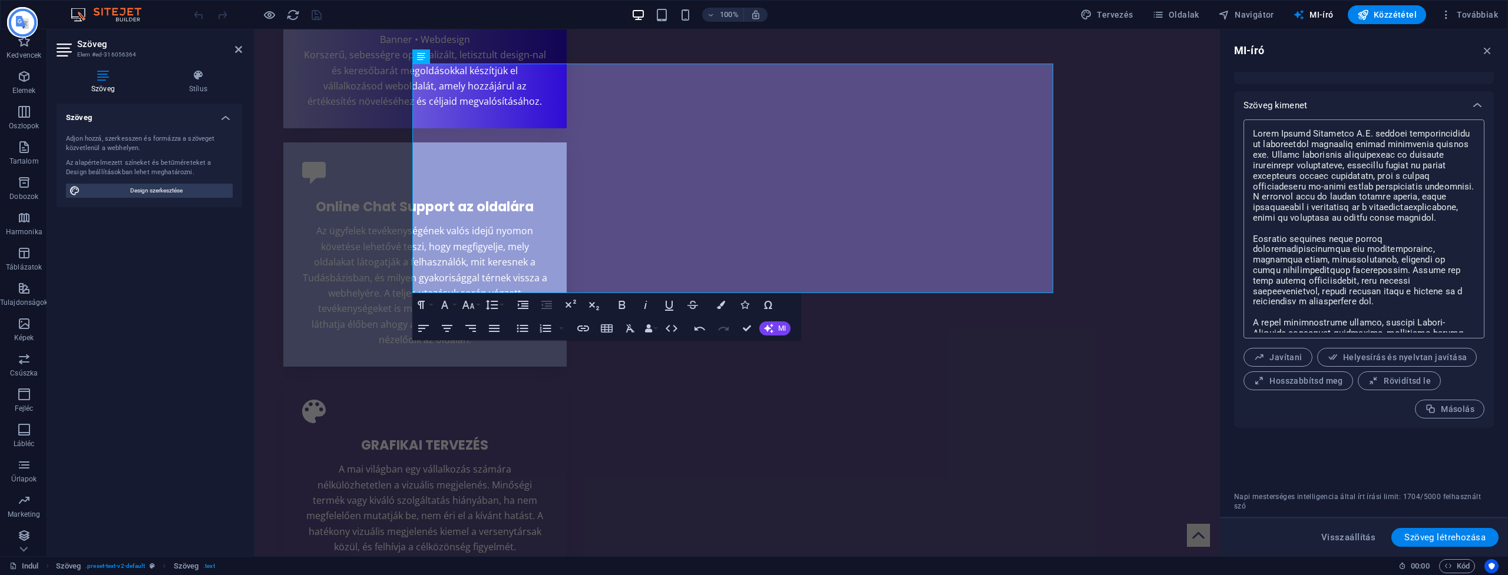
click at [724, 218] on textarea at bounding box center [1363, 228] width 229 height 207
click at [724, 217] on textarea at bounding box center [1363, 228] width 229 height 207
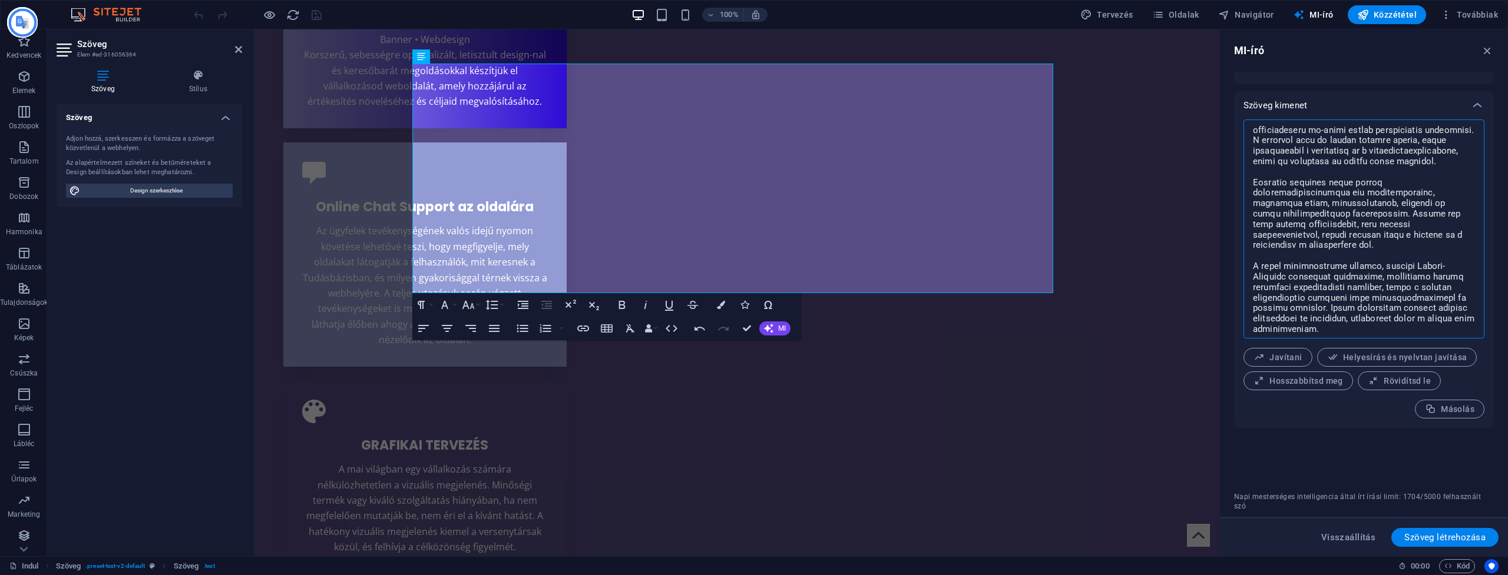
scroll to position [0, 0]
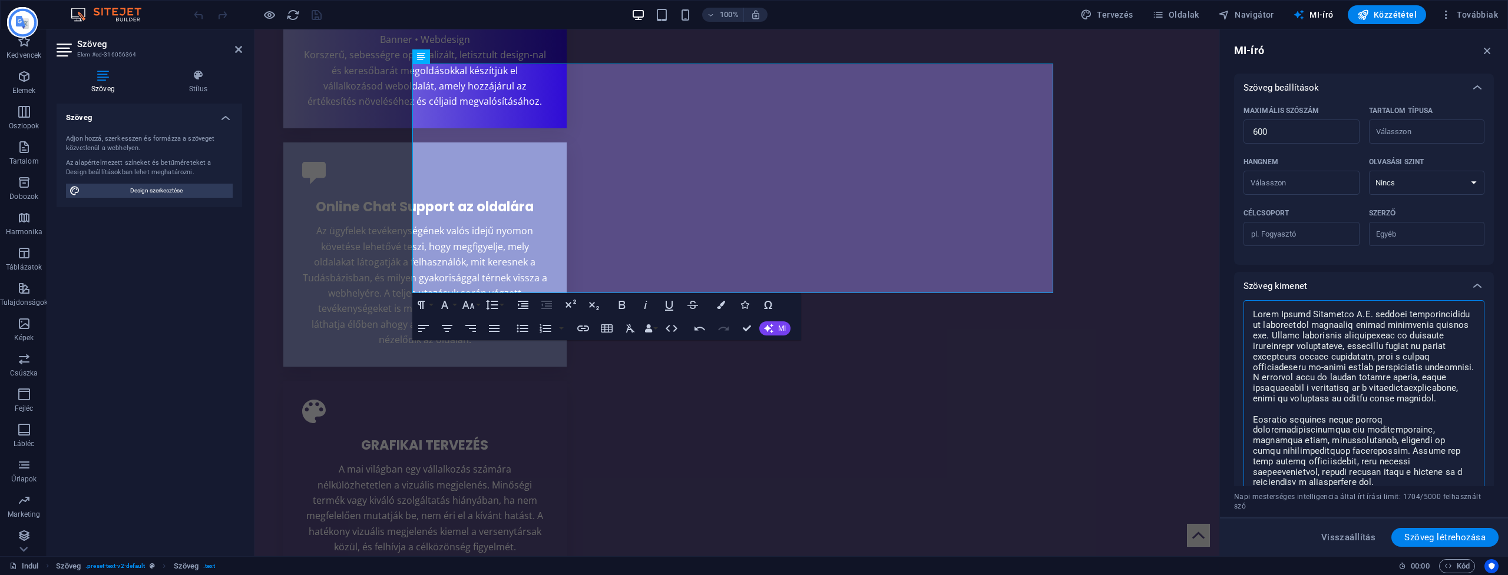
drag, startPoint x: 1454, startPoint y: 322, endPoint x: 1226, endPoint y: 57, distance: 349.2
click at [724, 53] on aside "MI-író Szövegbevitel Elem ​ Csak címsor és szövegelemeket választhat. A kiválas…" at bounding box center [1363, 292] width 289 height 527
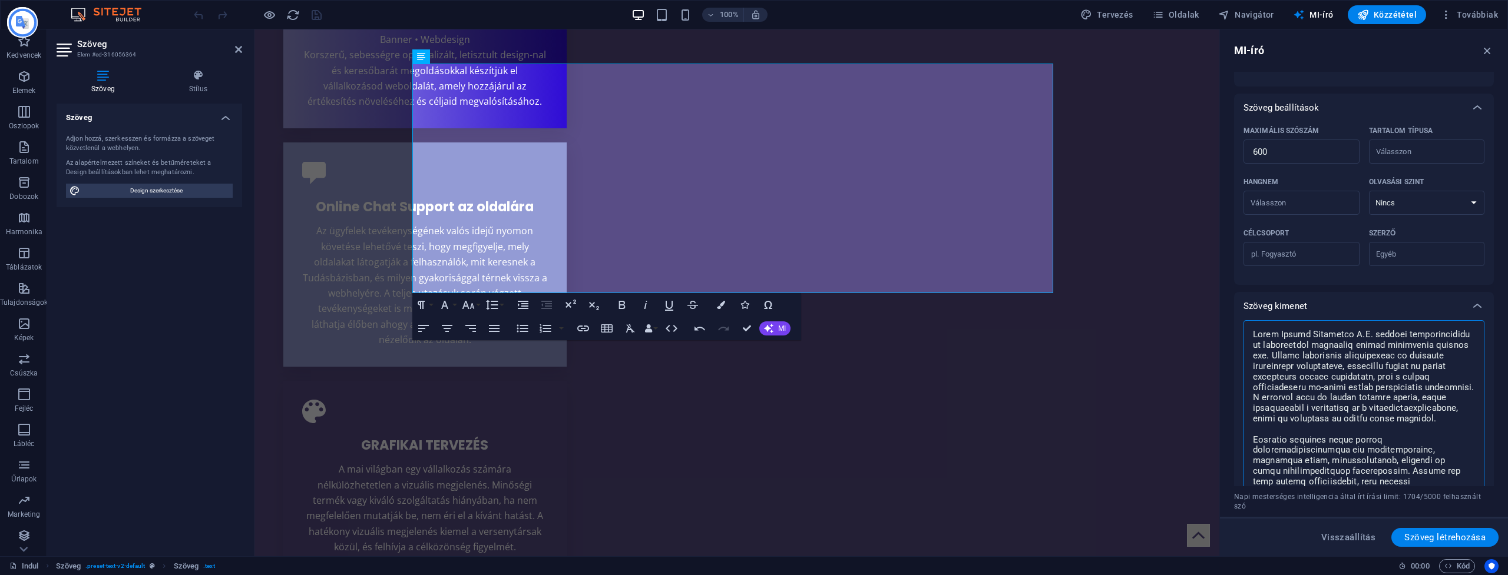
scroll to position [452, 0]
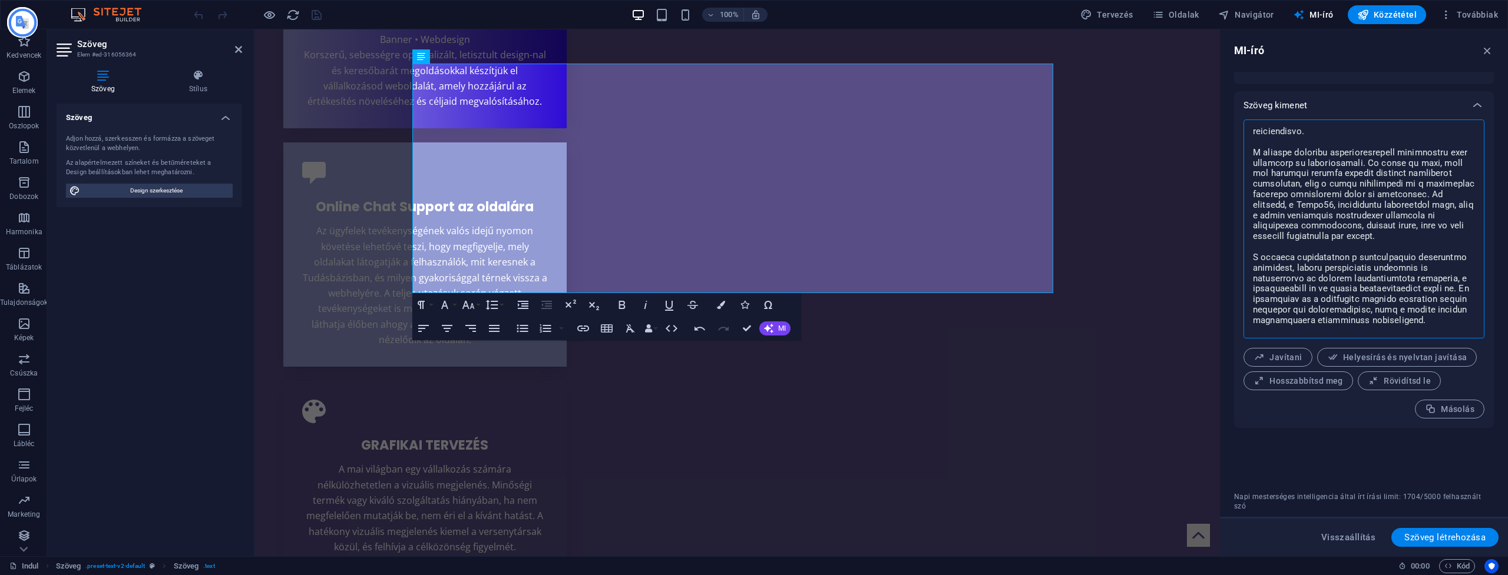
drag, startPoint x: 1452, startPoint y: 324, endPoint x: 1241, endPoint y: 120, distance: 293.7
click at [724, 120] on div "Szöveg kimenet x ​ Javítani Helyesírás és nyelvtan javítása Hosszabbítsd meg Rö…" at bounding box center [1364, 259] width 260 height 337
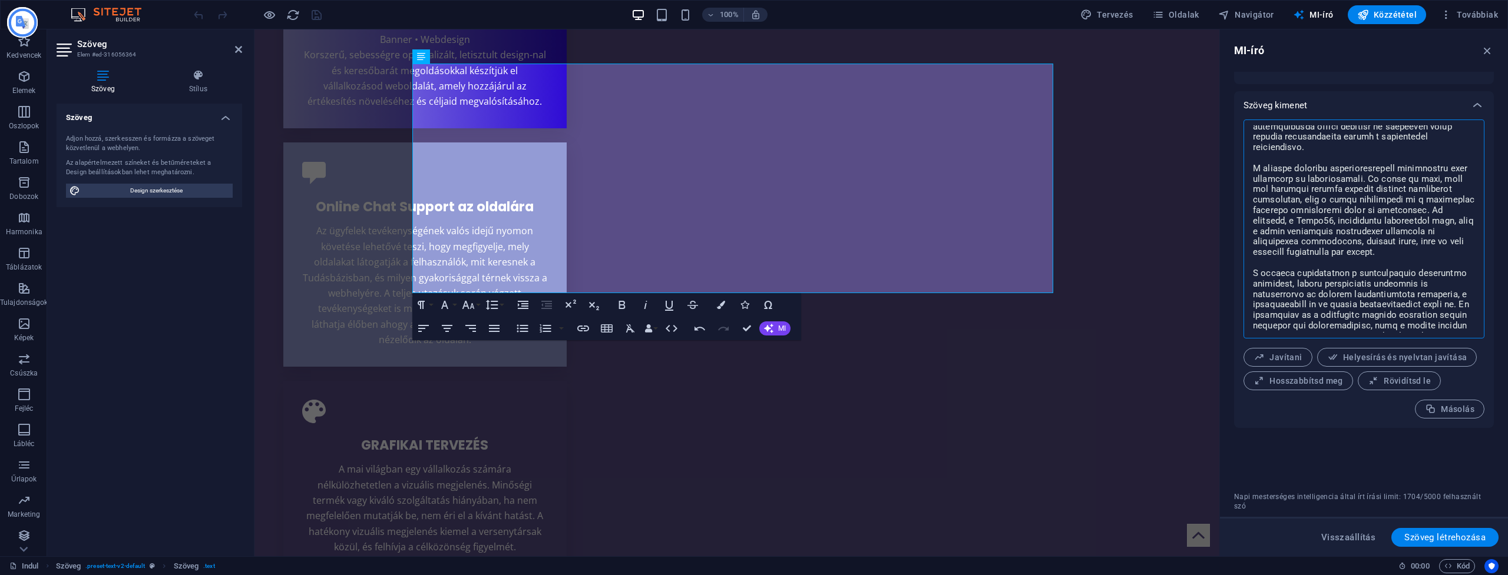
scroll to position [441, 0]
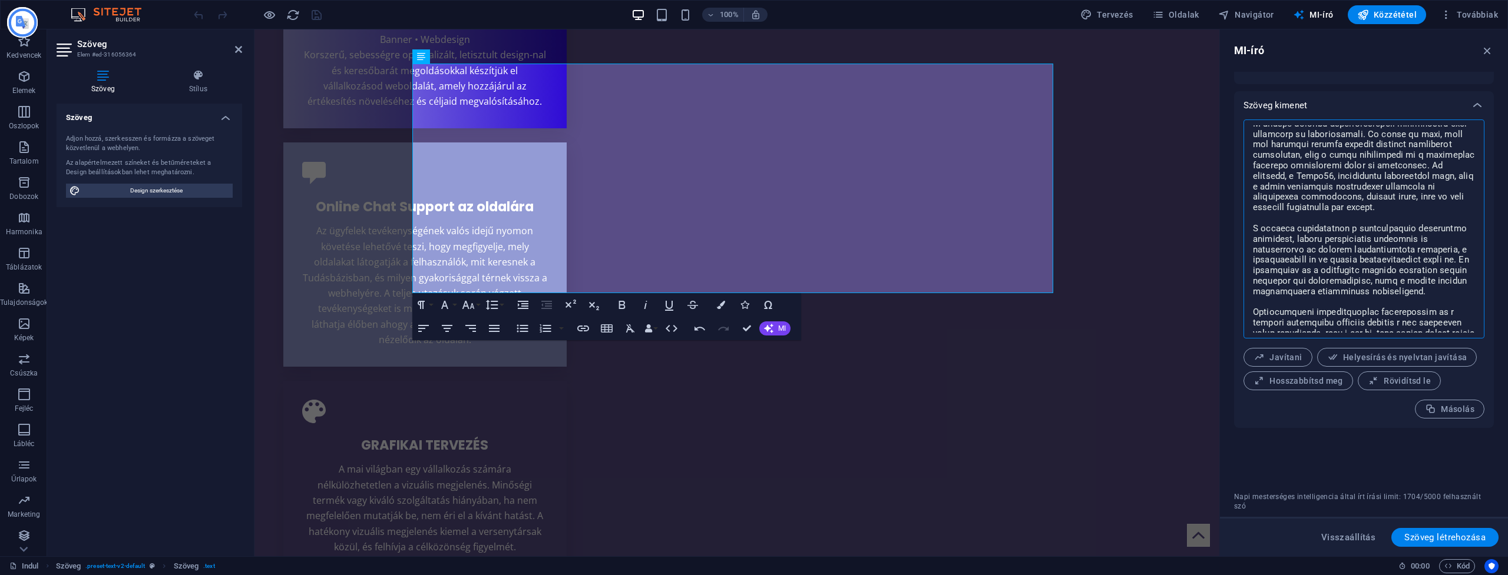
click at [724, 236] on textarea at bounding box center [1363, 228] width 229 height 207
drag, startPoint x: 1380, startPoint y: 242, endPoint x: 1311, endPoint y: 169, distance: 100.4
click at [724, 169] on textarea at bounding box center [1363, 228] width 229 height 207
drag, startPoint x: 1391, startPoint y: 259, endPoint x: 1230, endPoint y: 134, distance: 203.6
click at [724, 130] on aside "MI-író Szövegbevitel Elem ​ Csak címsor és szövegelemeket választhat. A kiválas…" at bounding box center [1363, 292] width 289 height 527
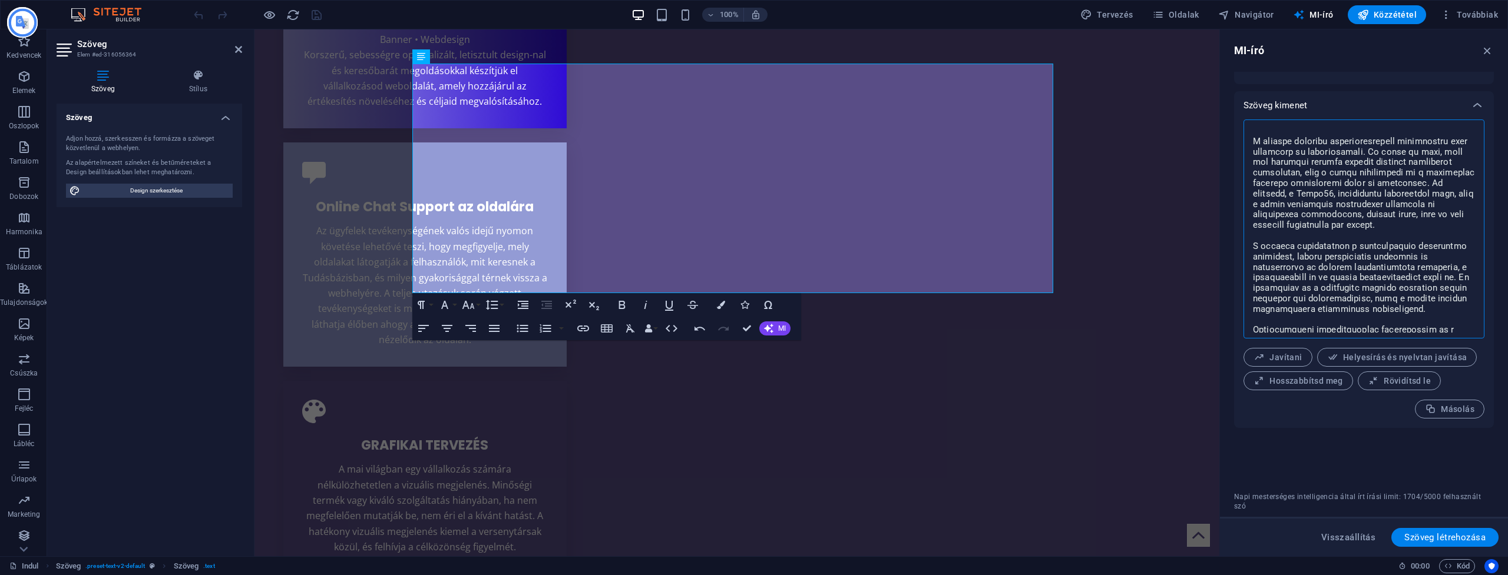
drag, startPoint x: 1454, startPoint y: 325, endPoint x: 1281, endPoint y: 122, distance: 266.9
click at [724, 122] on div "x ​" at bounding box center [1363, 229] width 241 height 219
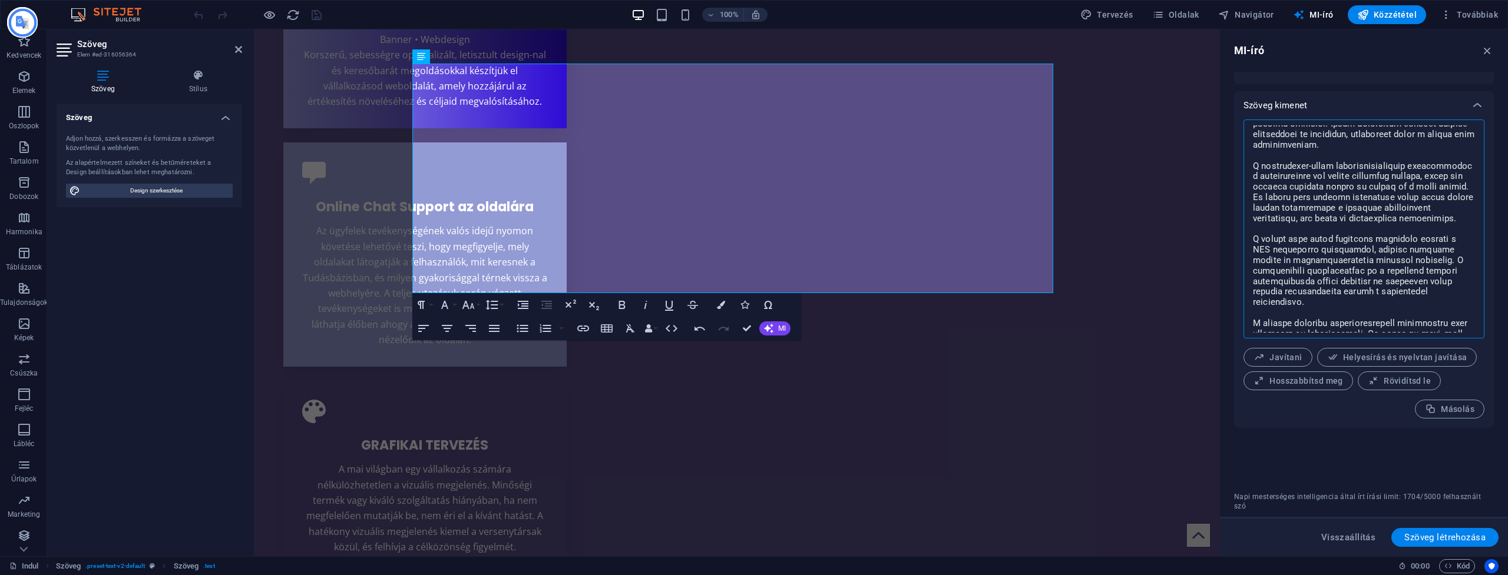
scroll to position [0, 0]
click at [724, 104] on icon at bounding box center [1477, 105] width 14 height 14
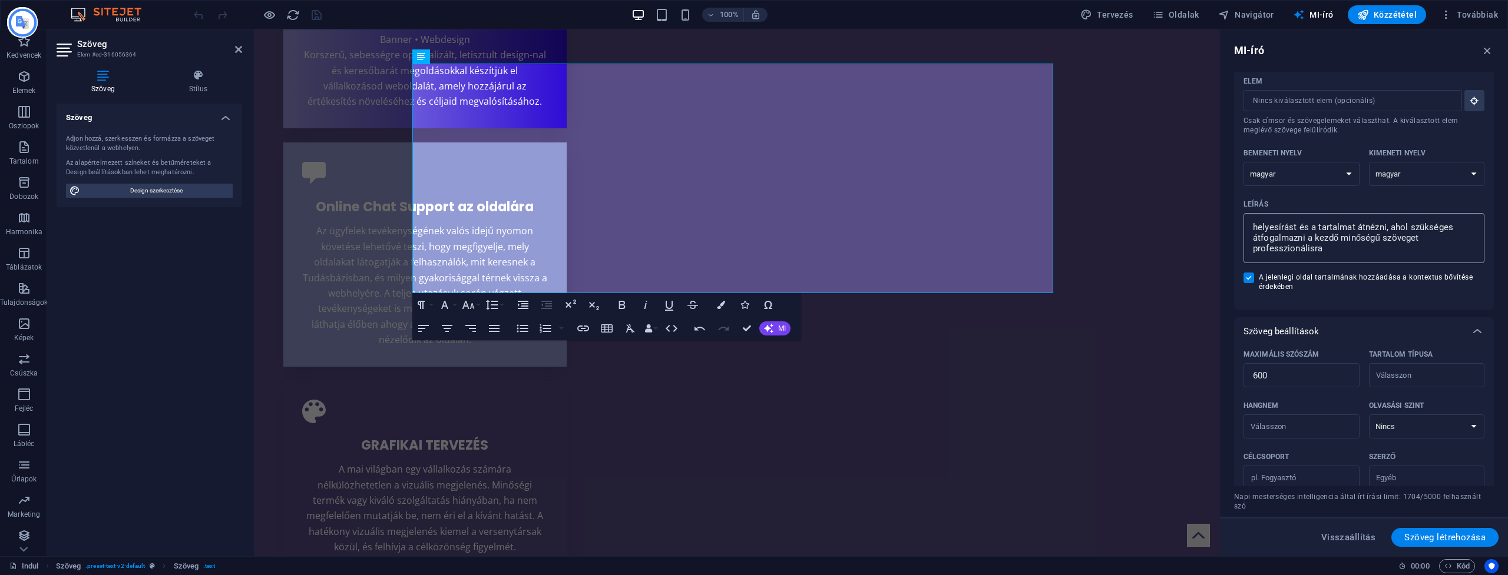
scroll to position [210, 0]
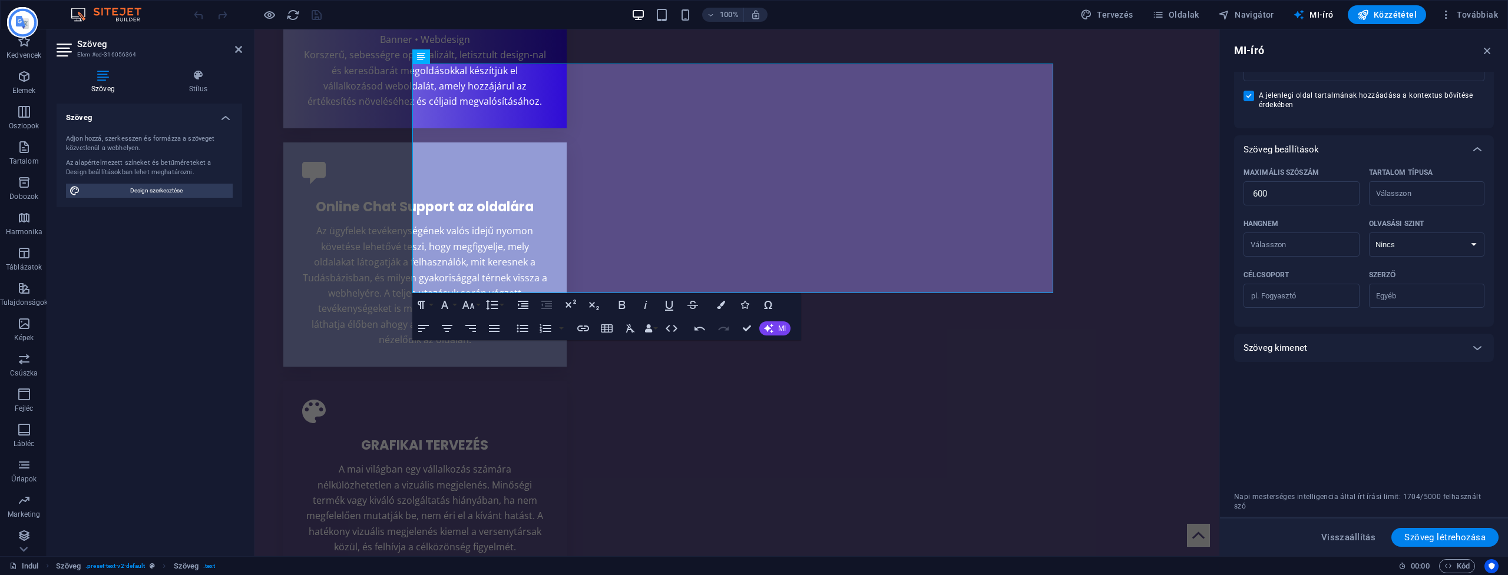
click at [724, 351] on div "Szöveg kimenet" at bounding box center [1353, 348] width 220 height 12
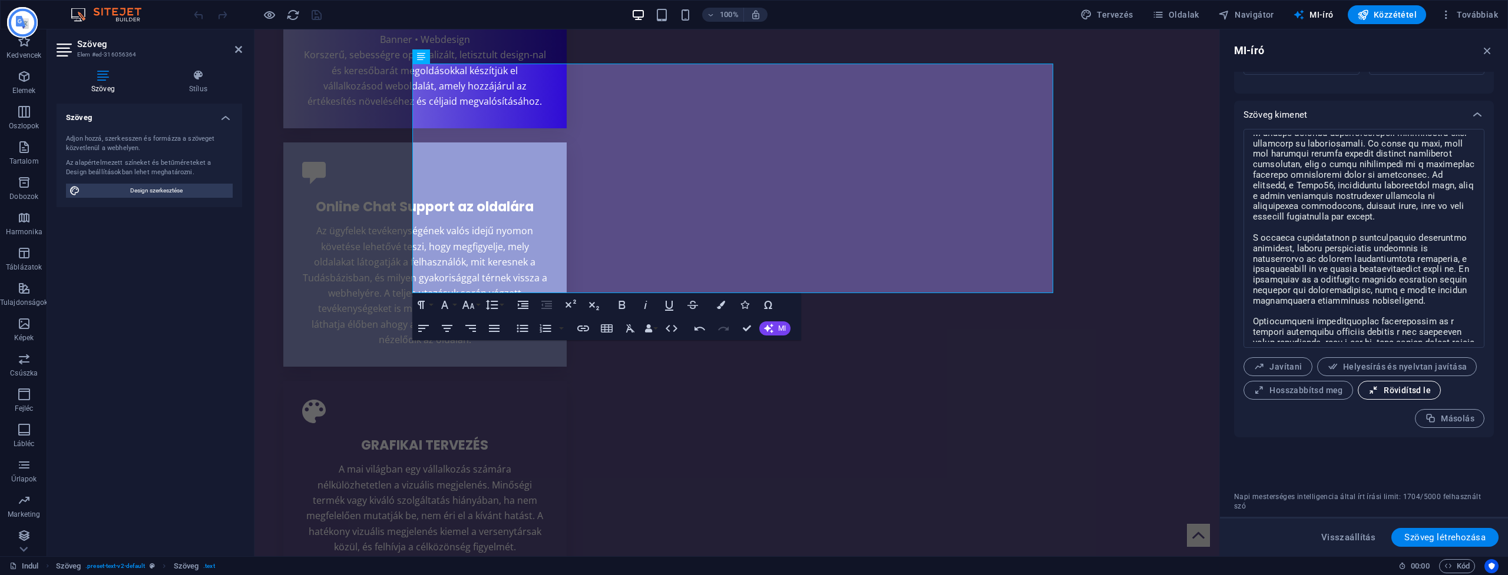
scroll to position [441, 0]
click at [724, 52] on icon "button" at bounding box center [1487, 50] width 13 height 13
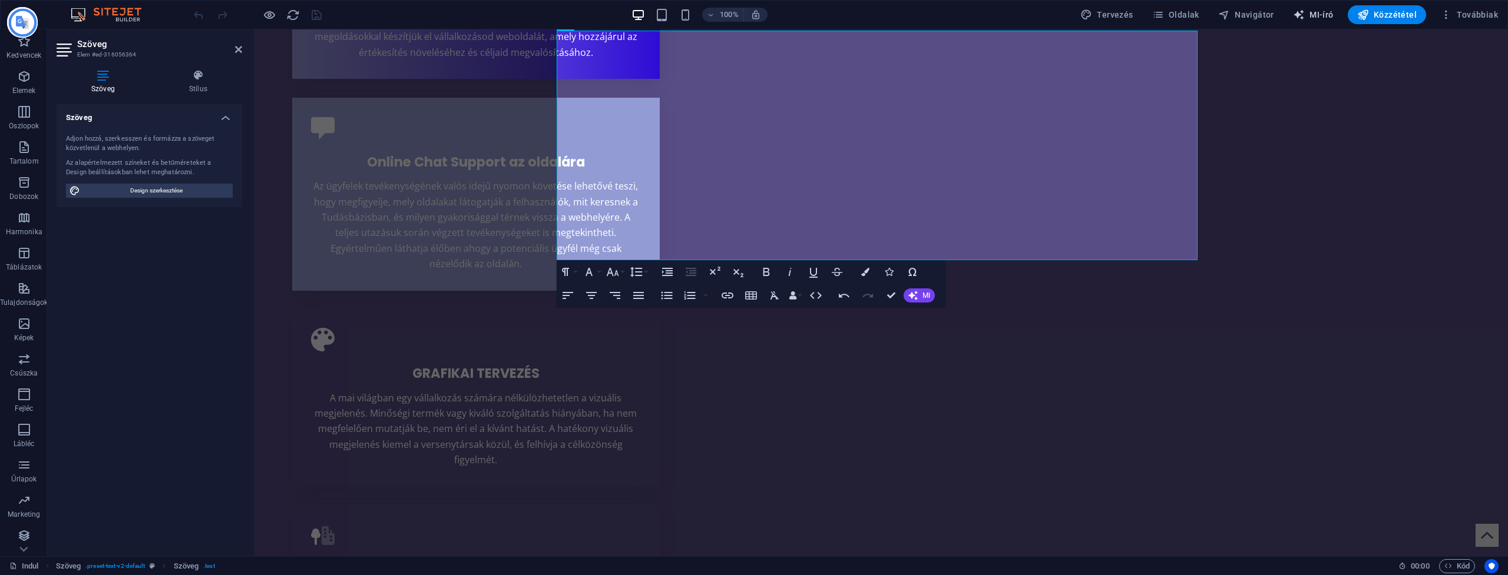
click at [724, 16] on font "MI-író" at bounding box center [1321, 14] width 24 height 9
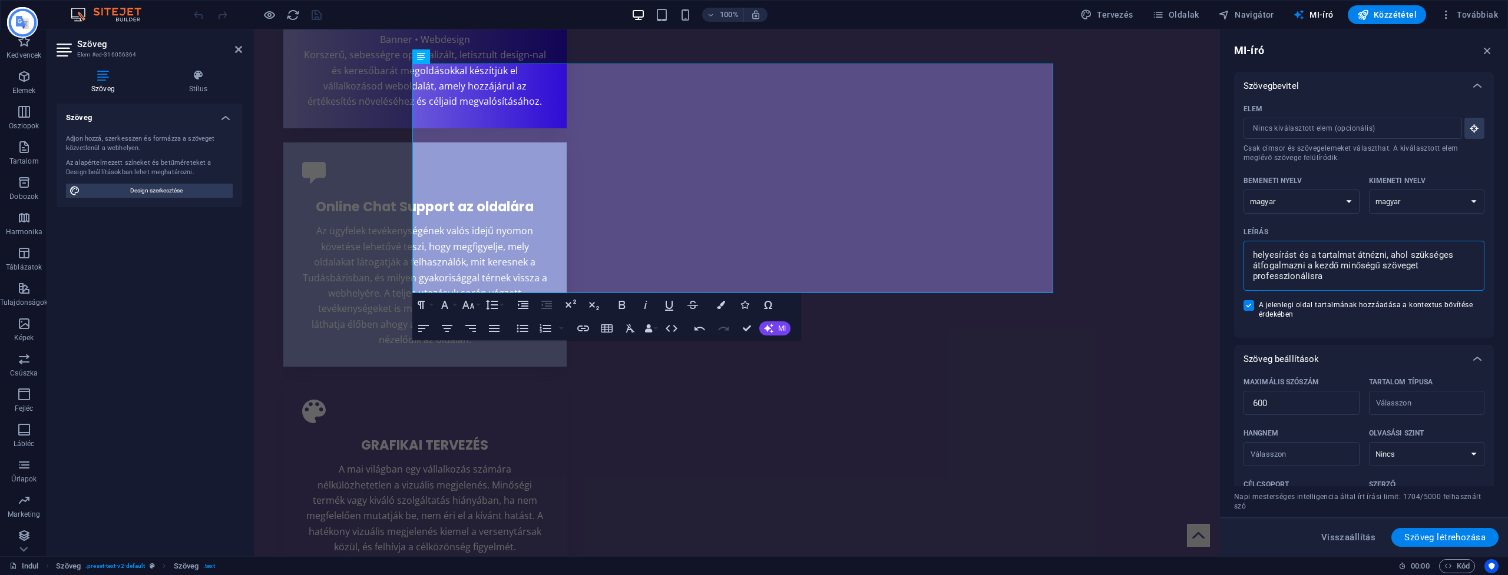
drag, startPoint x: 1332, startPoint y: 280, endPoint x: 1324, endPoint y: 259, distance: 22.0
click at [724, 253] on textarea "helyesírást és a tartalmat átnézni, ahol szükséges átfogalmazni a kezdő minőség…" at bounding box center [1363, 266] width 229 height 38
drag, startPoint x: 1429, startPoint y: 537, endPoint x: 1339, endPoint y: 460, distance: 118.6
click at [724, 507] on span "Szöveg létrehozása" at bounding box center [1444, 537] width 81 height 9
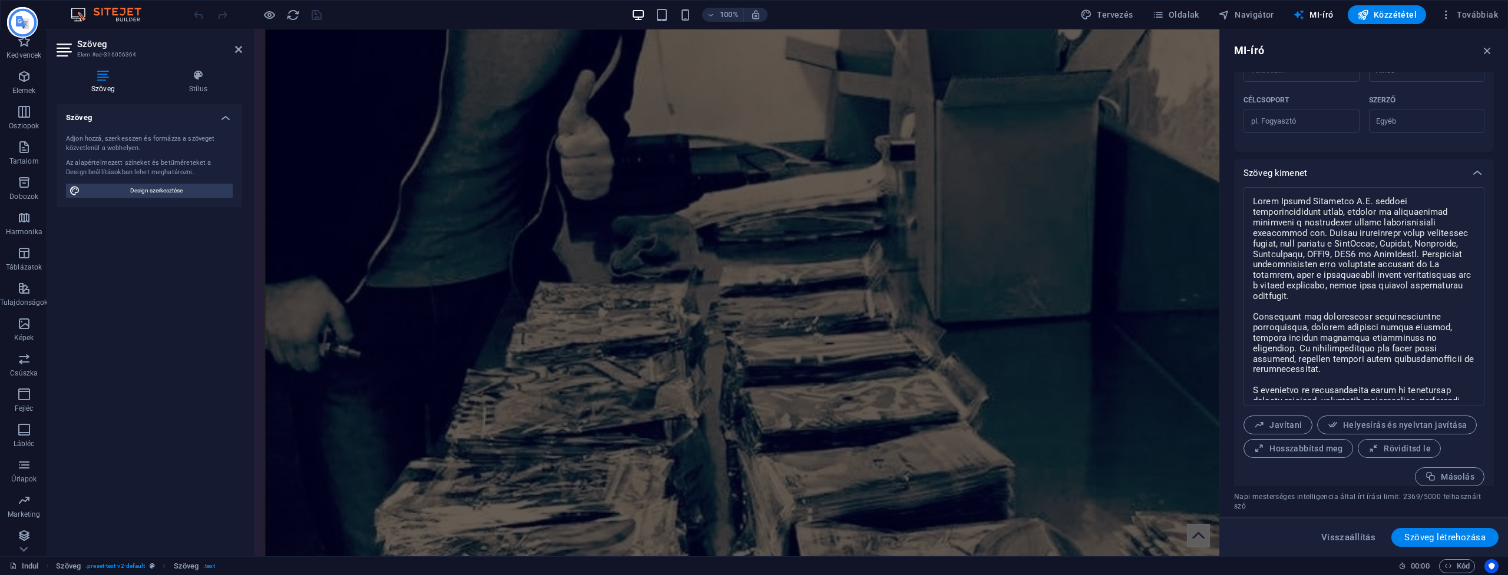
scroll to position [4872, 0]
